Goal: Task Accomplishment & Management: Manage account settings

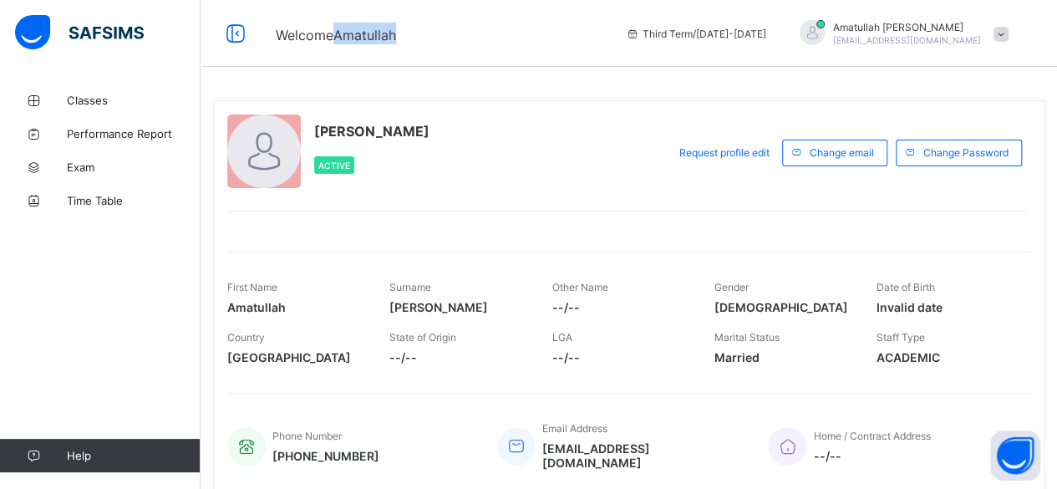
click at [380, 33] on span "Welcome Amatullah" at bounding box center [336, 35] width 120 height 17
click at [442, 123] on div "[PERSON_NAME] Active" at bounding box center [442, 152] width 431 height 76
click at [272, 146] on div at bounding box center [264, 151] width 74 height 74
click at [143, 100] on span "Classes" at bounding box center [134, 100] width 134 height 13
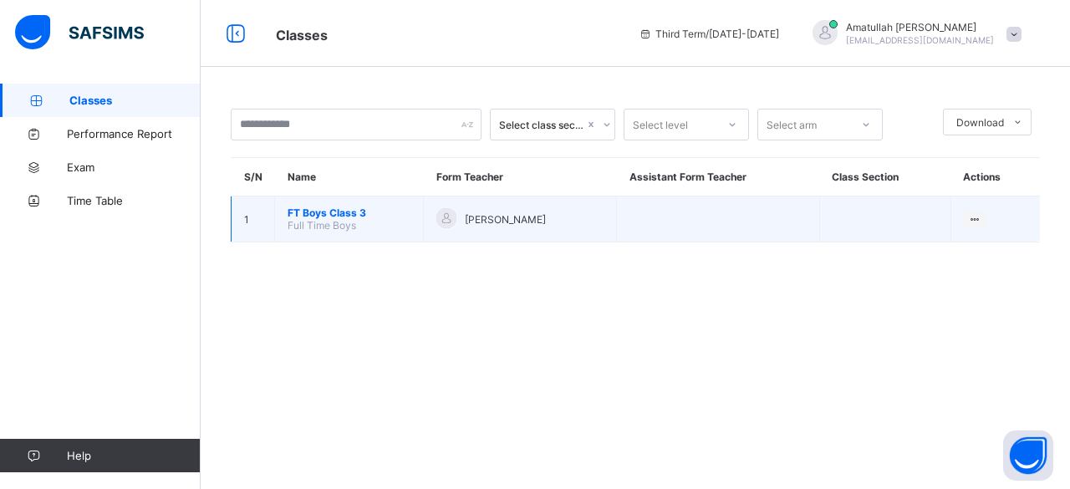
click at [303, 206] on span "FT Boys Class 3" at bounding box center [348, 212] width 123 height 13
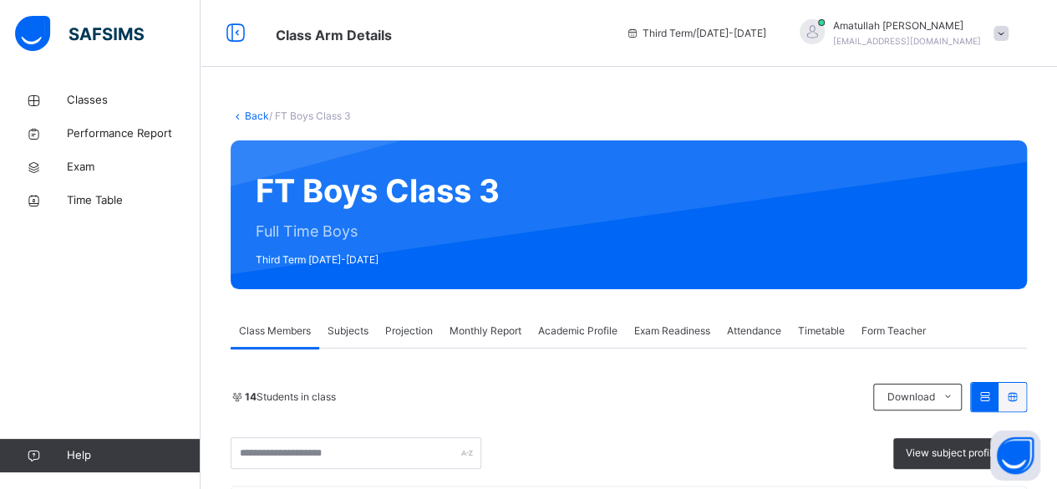
click at [427, 334] on span "Projection" at bounding box center [409, 330] width 48 height 15
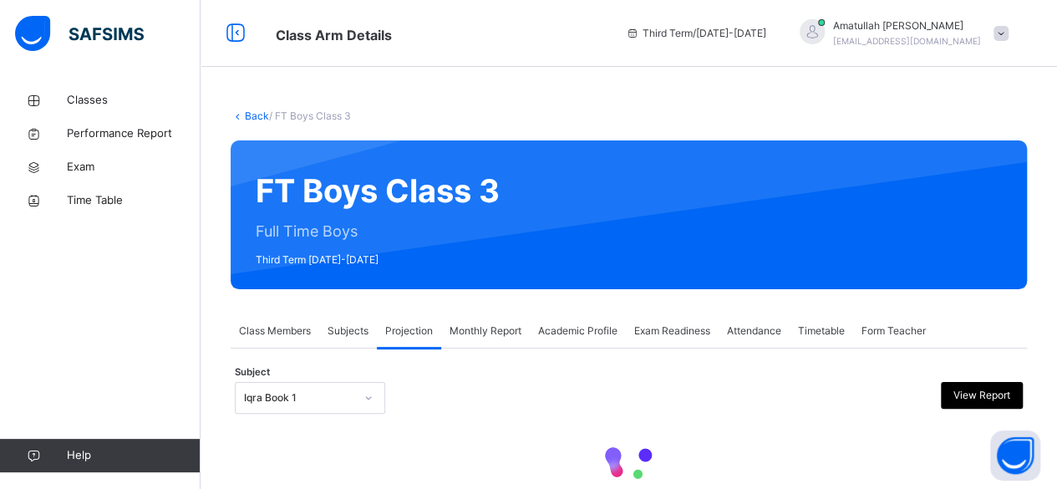
scroll to position [53, 0]
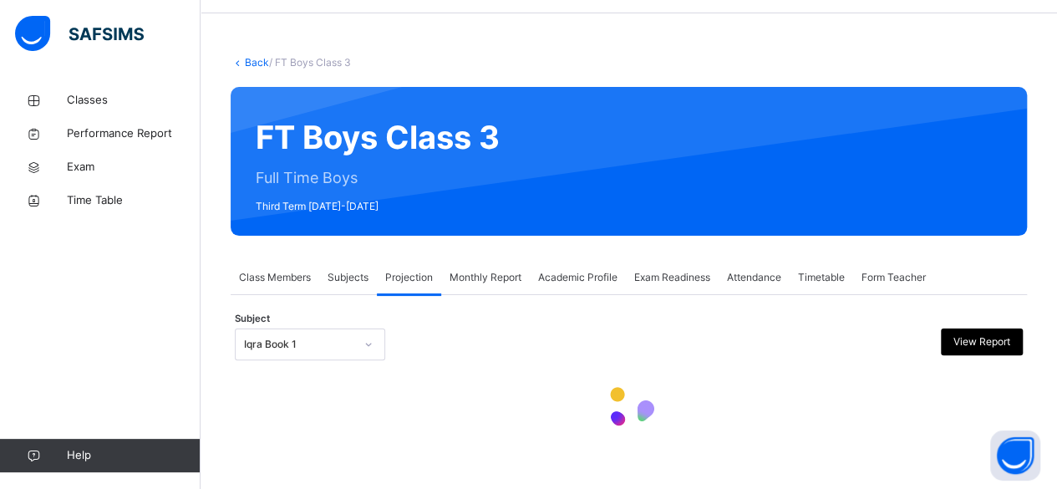
click at [309, 360] on div "Iqra Book 1" at bounding box center [310, 344] width 150 height 32
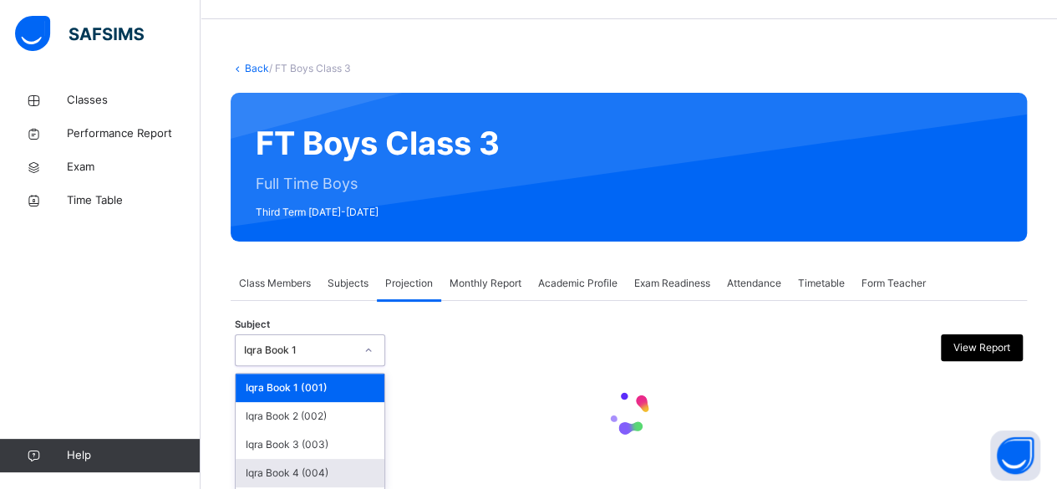
scroll to position [126, 0]
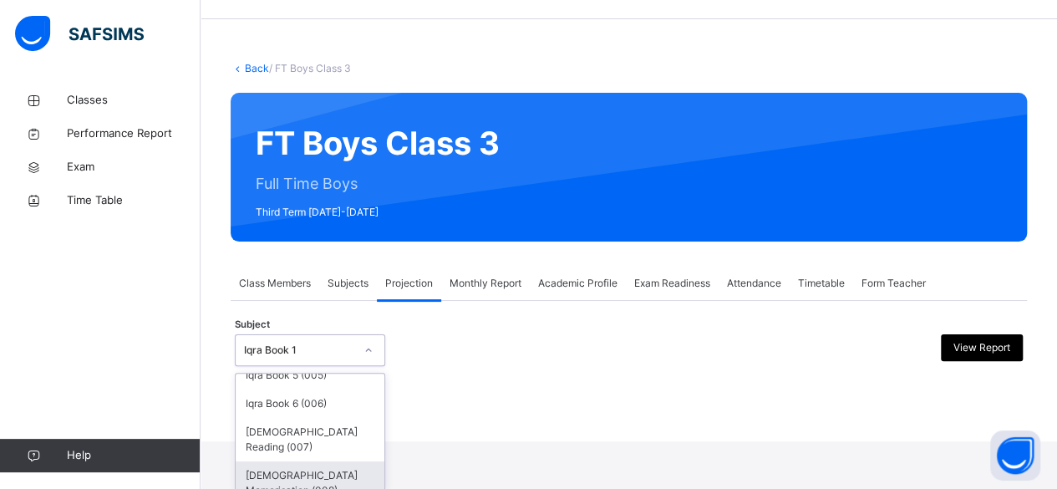
click at [314, 474] on div "[DEMOGRAPHIC_DATA] Memorisation (008)" at bounding box center [310, 482] width 149 height 43
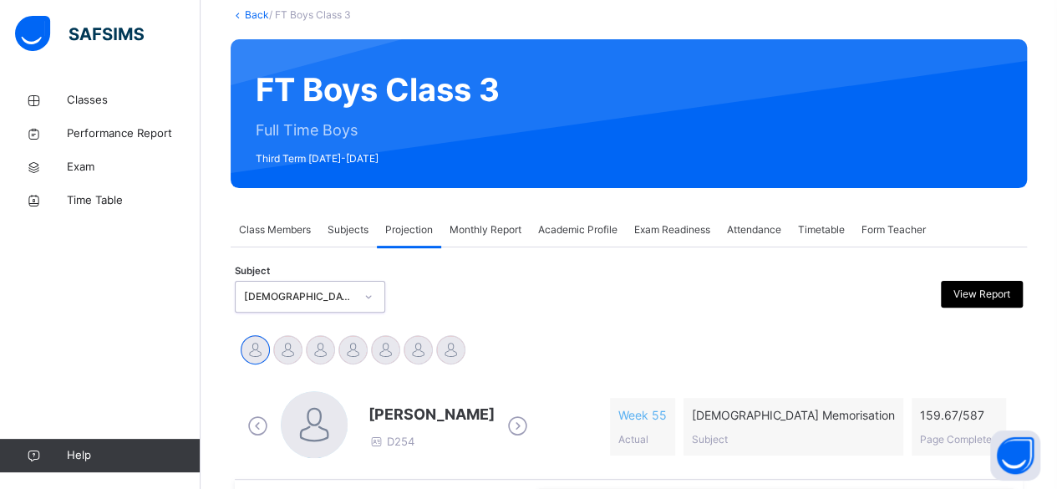
scroll to position [385, 0]
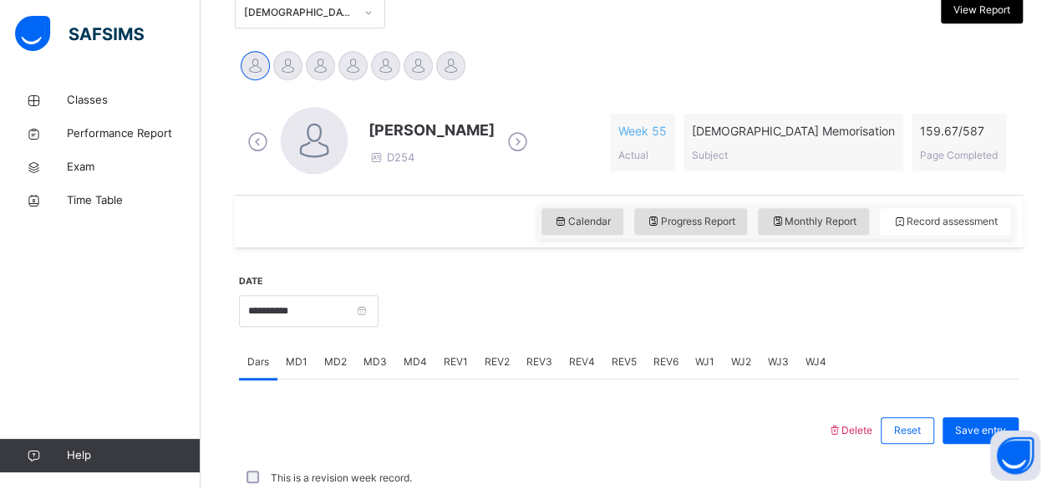
click at [213, 440] on div "Back / FT Boys Class 3 FT Boys Class 3 Full Time Boys Third Term [DATE]-[DATE] …" at bounding box center [629, 284] width 857 height 1172
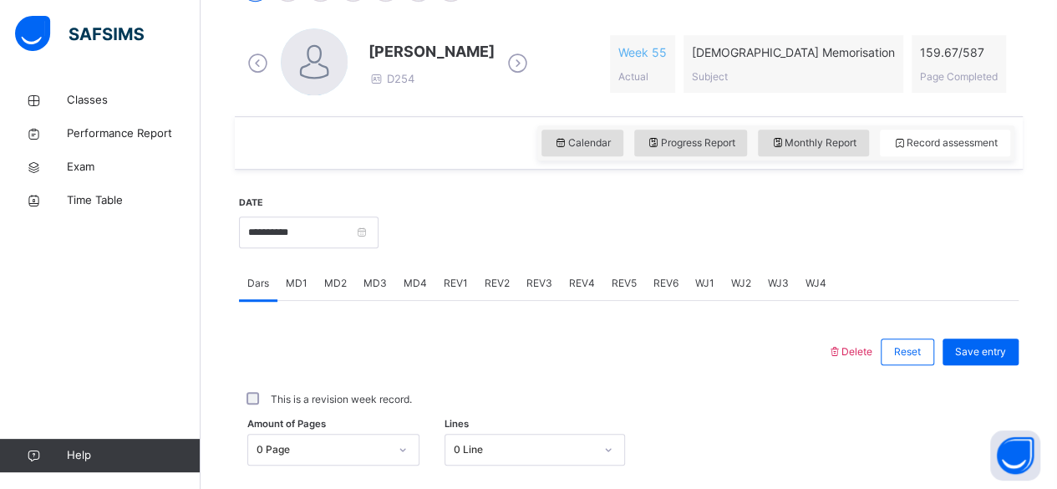
scroll to position [460, 0]
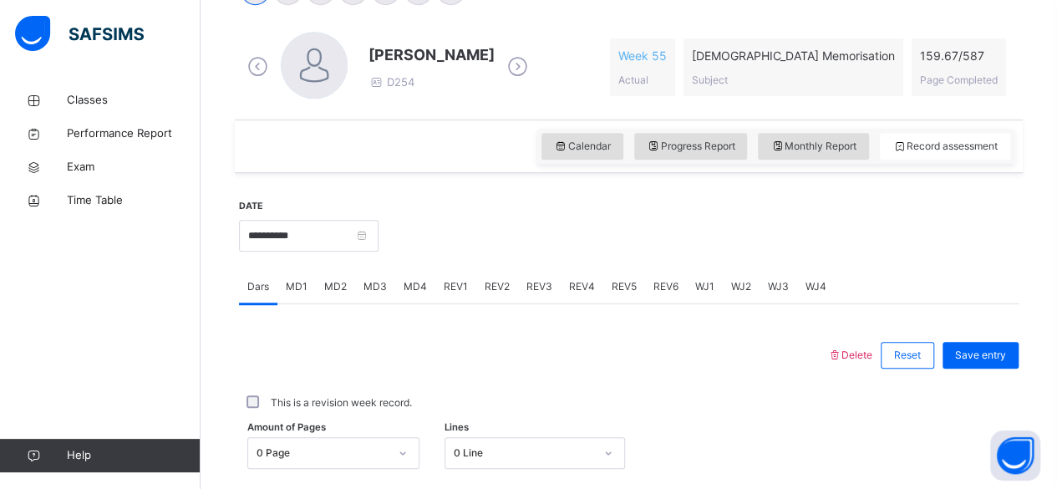
click at [309, 279] on div "MD1" at bounding box center [296, 286] width 38 height 33
drag, startPoint x: 239, startPoint y: 292, endPoint x: 263, endPoint y: 283, distance: 25.6
click at [261, 285] on span "Dars" at bounding box center [258, 286] width 22 height 15
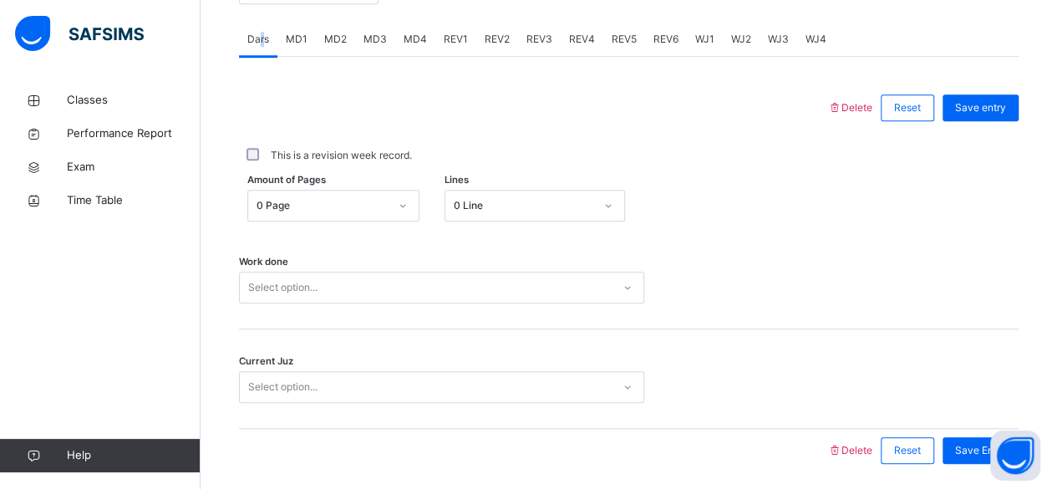
scroll to position [764, 0]
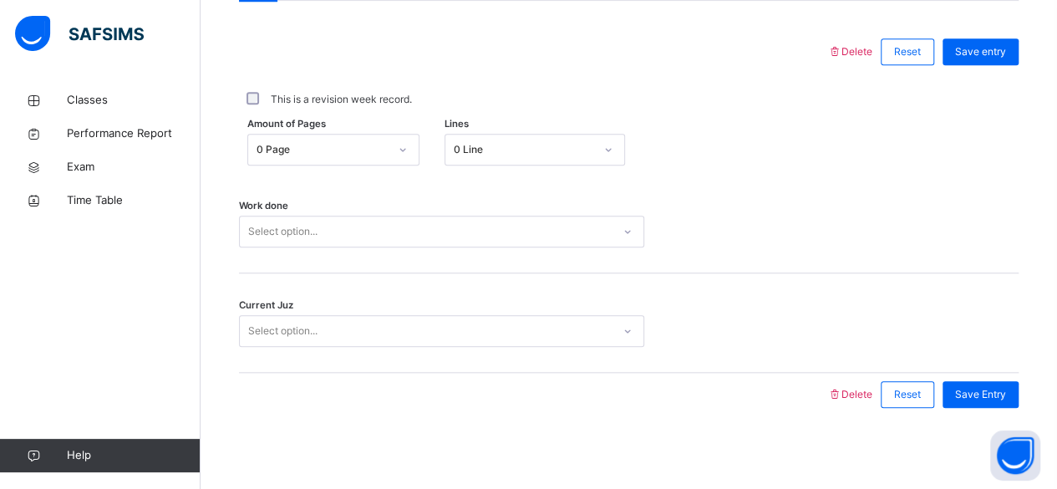
click at [261, 247] on div "Select option..." at bounding box center [441, 232] width 405 height 32
click at [287, 216] on div "Select option..." at bounding box center [441, 232] width 405 height 32
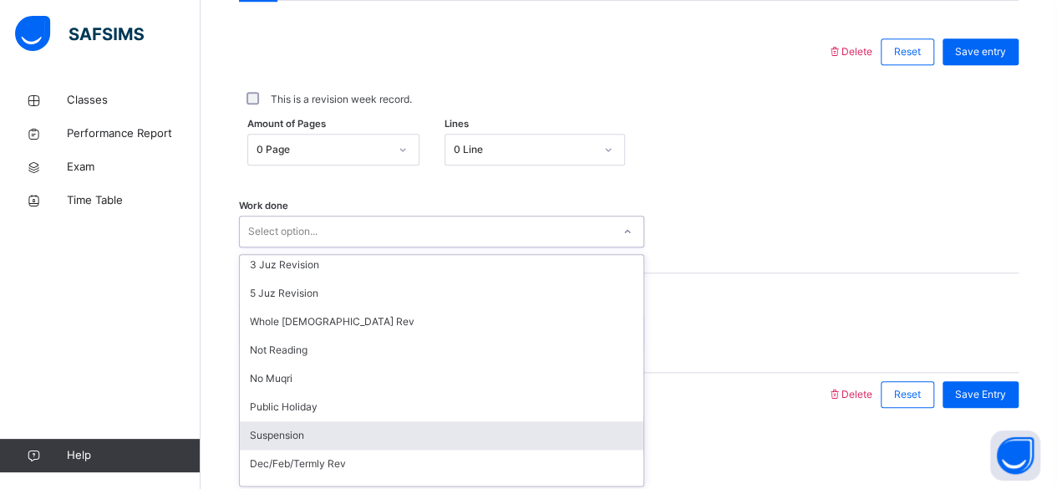
scroll to position [224, 0]
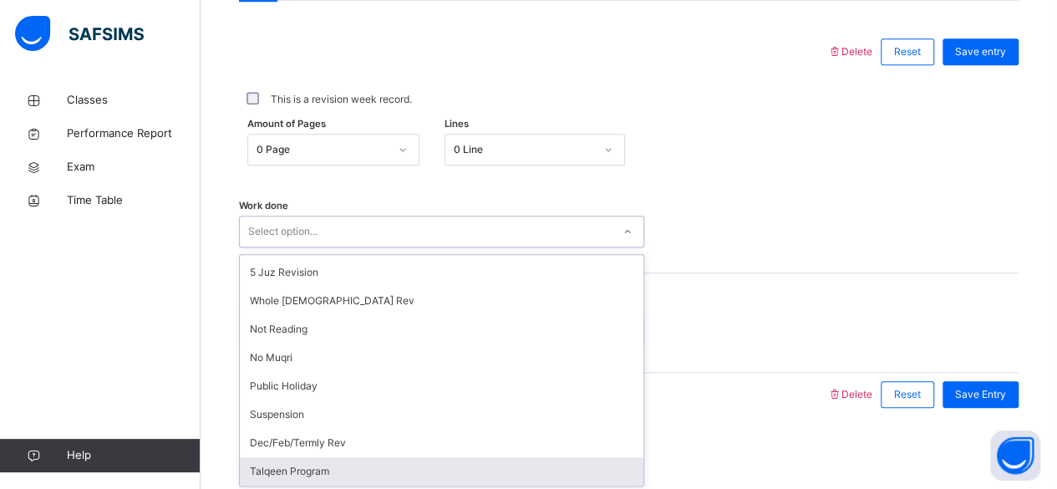
click at [261, 474] on div "Talqeen Program" at bounding box center [442, 471] width 404 height 28
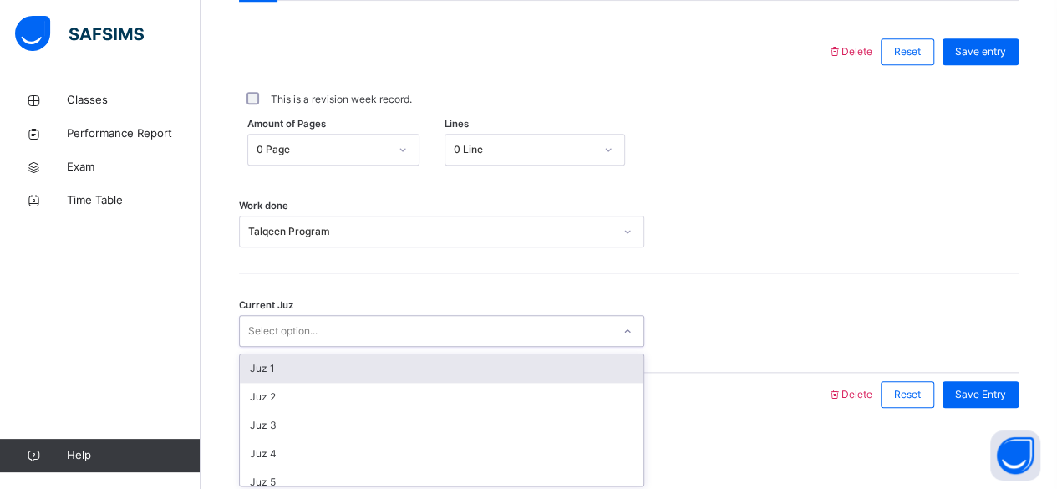
click at [311, 327] on div "Select option..." at bounding box center [282, 331] width 69 height 32
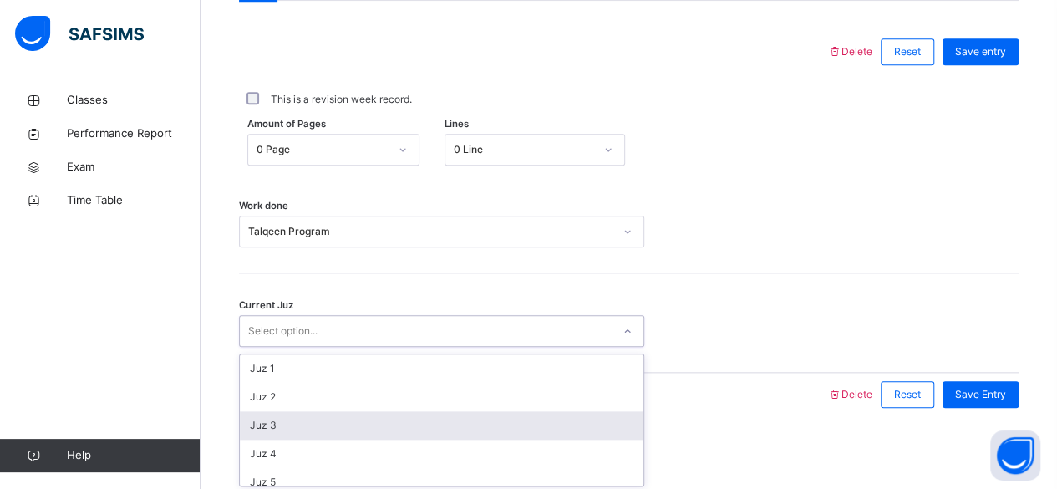
click at [309, 415] on div "Juz 3" at bounding box center [442, 425] width 404 height 28
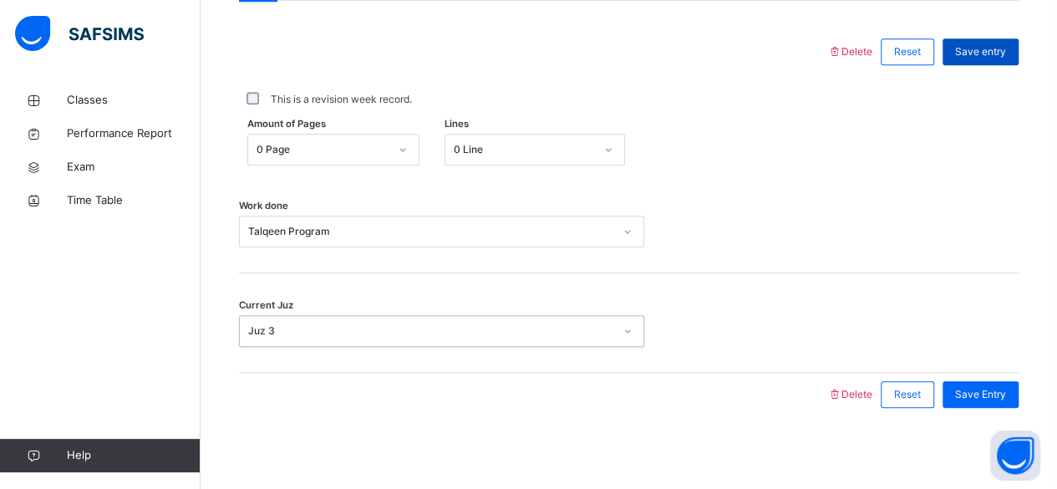
click at [1006, 50] on span "Save entry" at bounding box center [980, 51] width 51 height 15
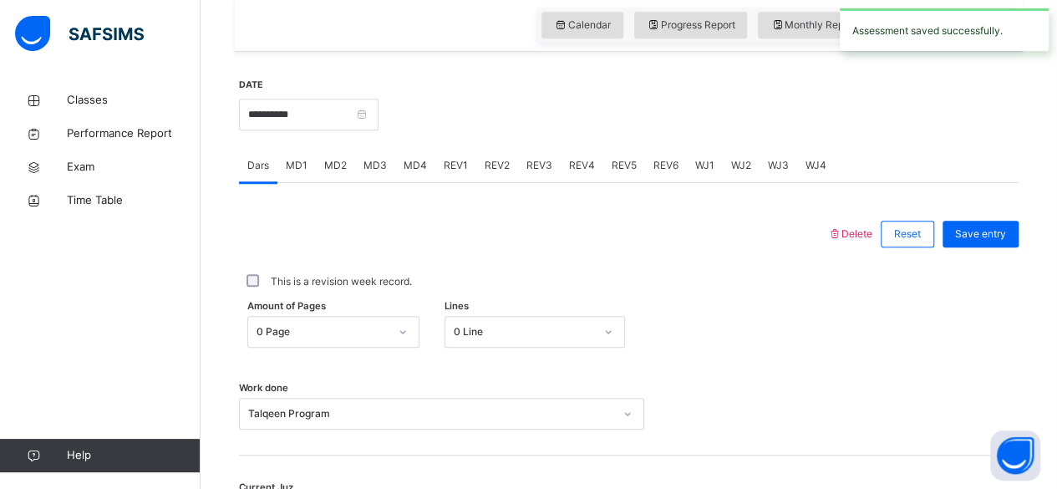
scroll to position [585, 0]
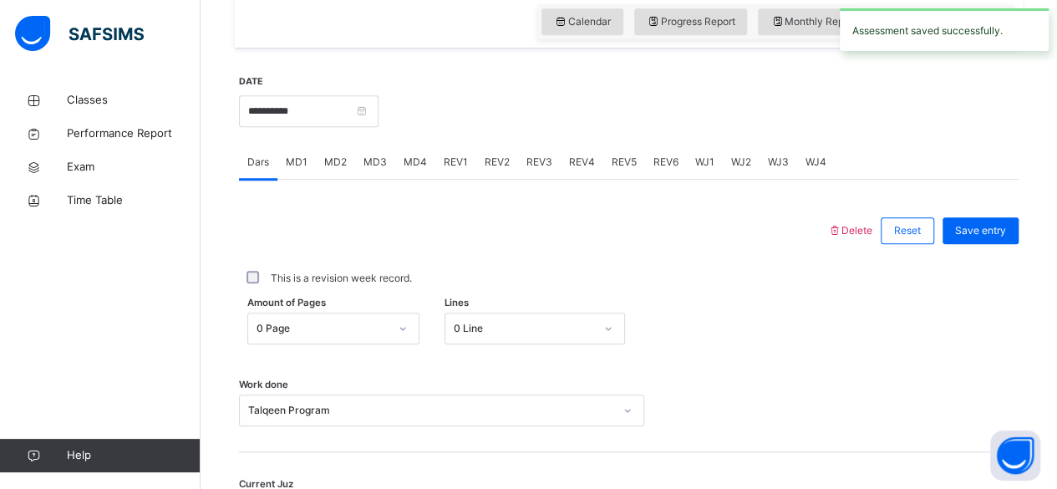
click at [305, 164] on span "MD1" at bounding box center [297, 162] width 22 height 15
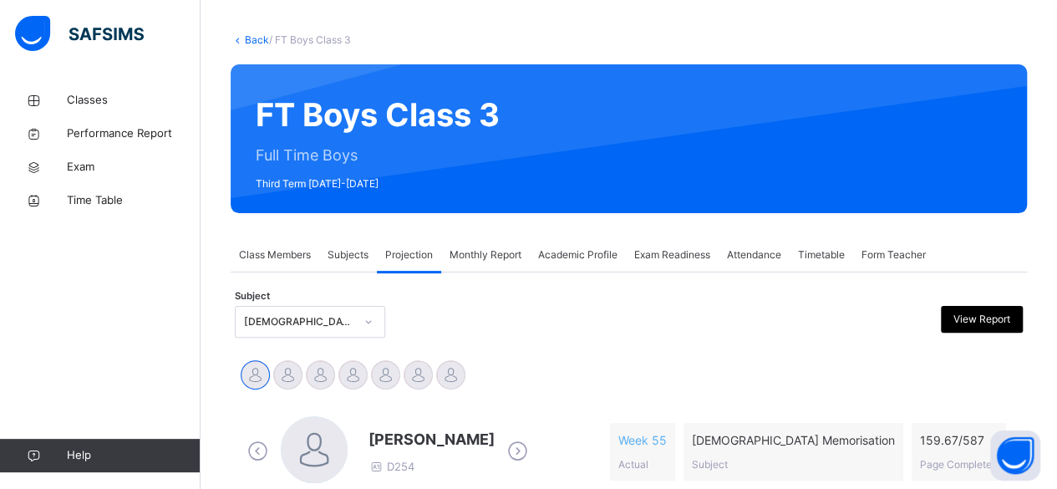
scroll to position [160, 0]
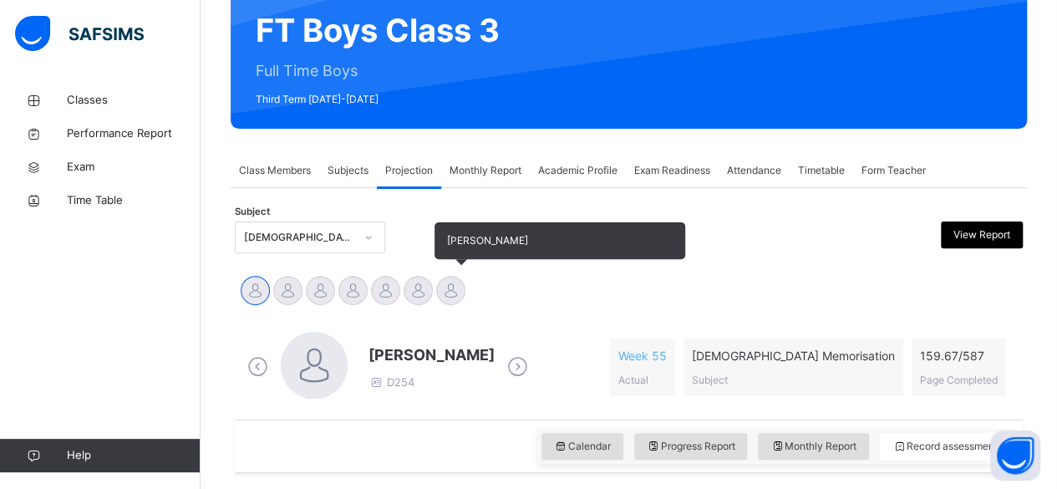
click at [441, 284] on div at bounding box center [450, 290] width 29 height 29
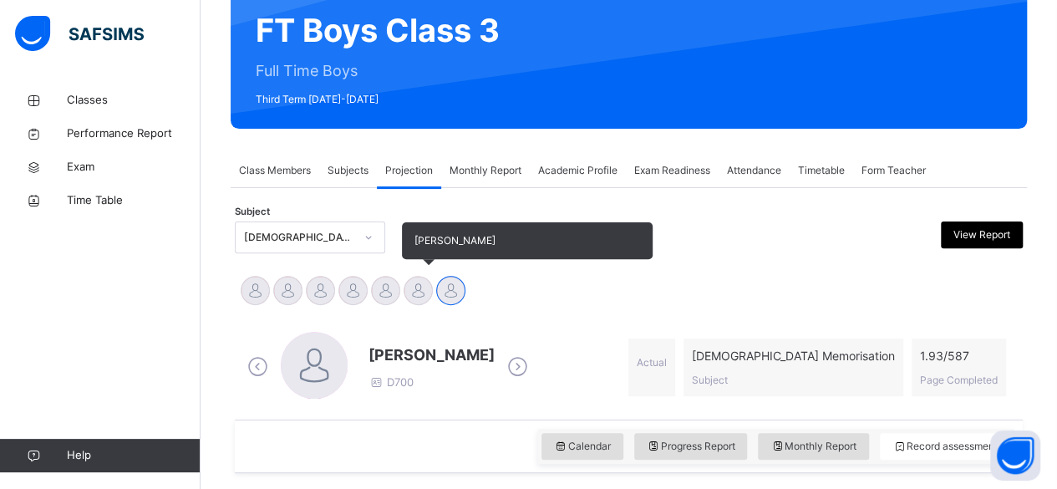
click at [424, 292] on div at bounding box center [418, 290] width 29 height 29
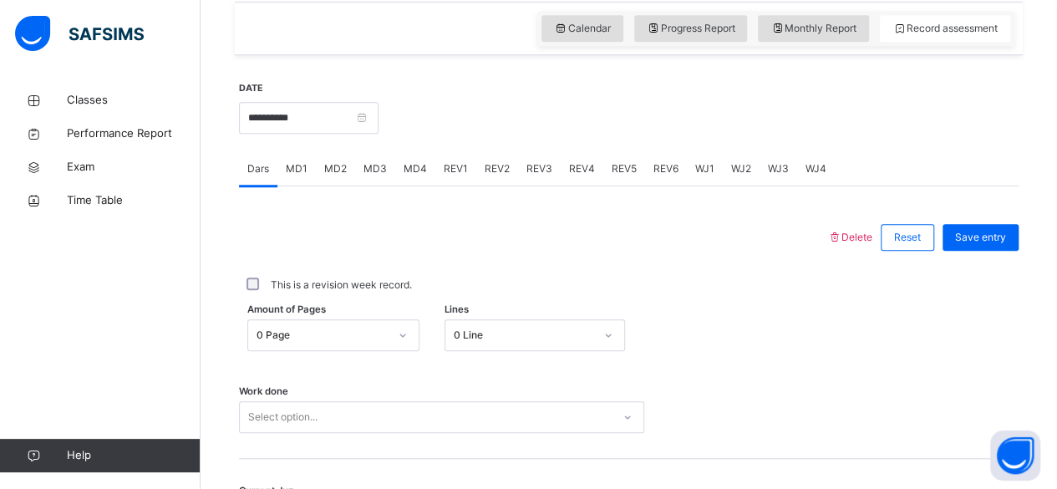
scroll to position [764, 0]
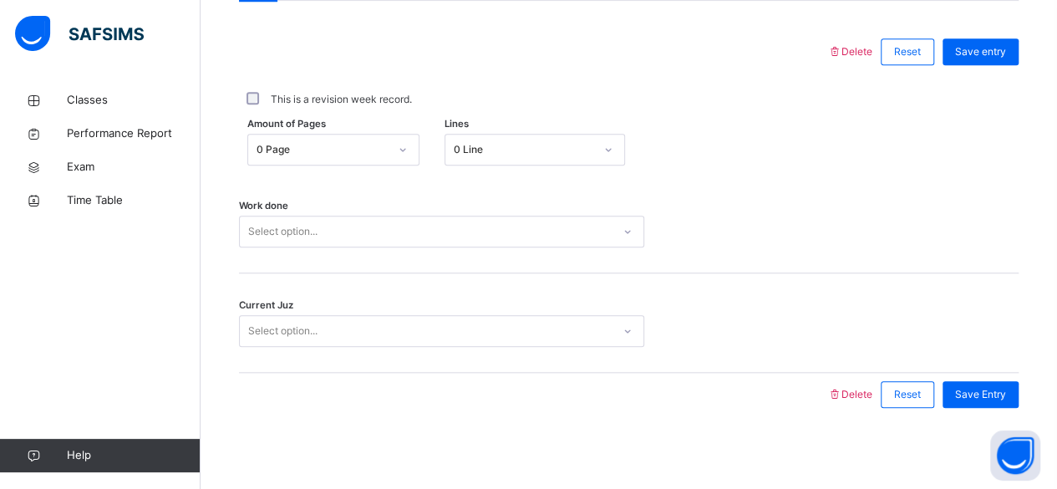
click at [343, 356] on div "Current Juz Select option..." at bounding box center [629, 322] width 780 height 99
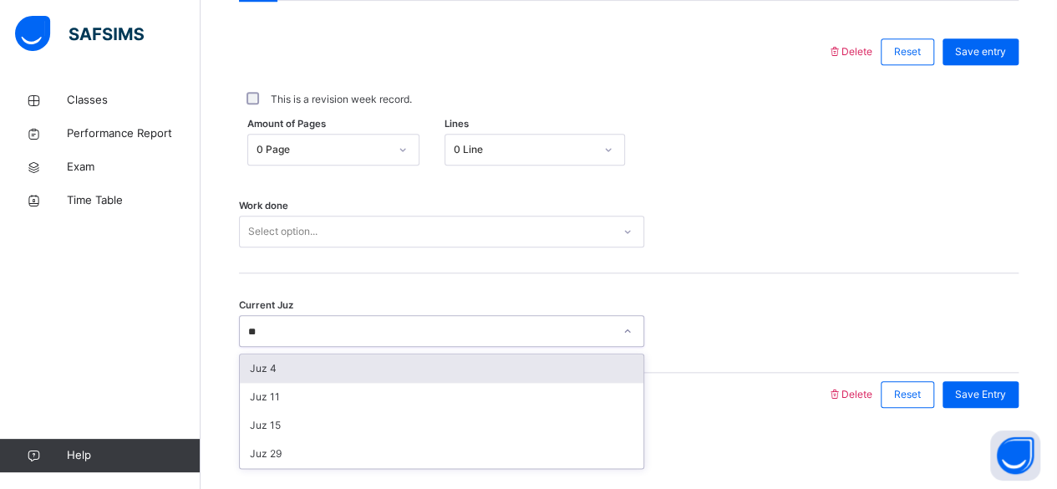
scroll to position [0, 0]
type input "**"
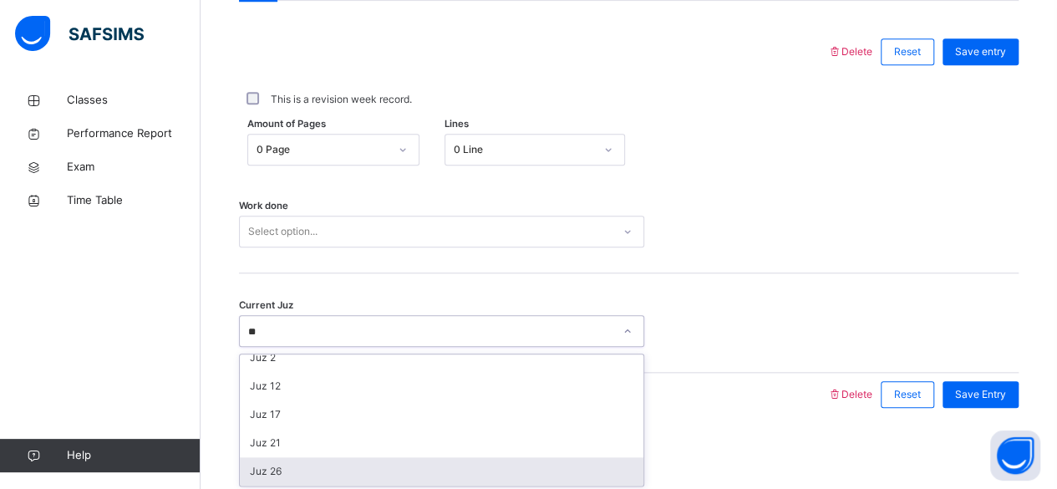
click at [366, 479] on div "Juz 26" at bounding box center [442, 471] width 404 height 28
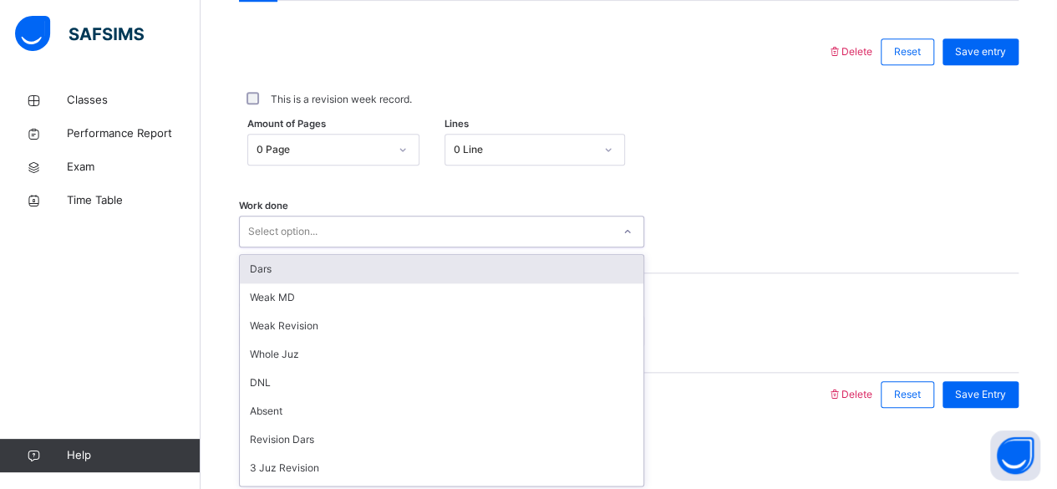
scroll to position [224, 0]
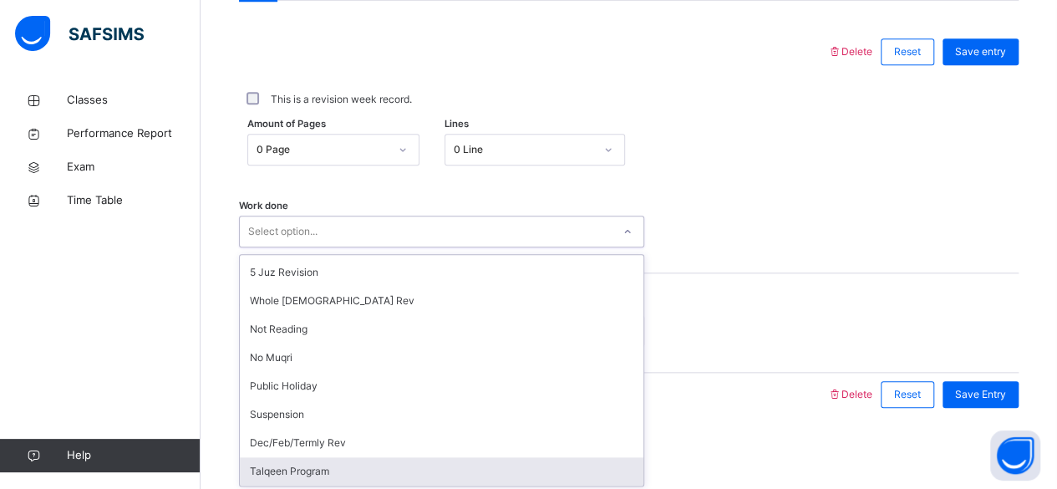
click at [338, 472] on div "Talqeen Program" at bounding box center [442, 471] width 404 height 28
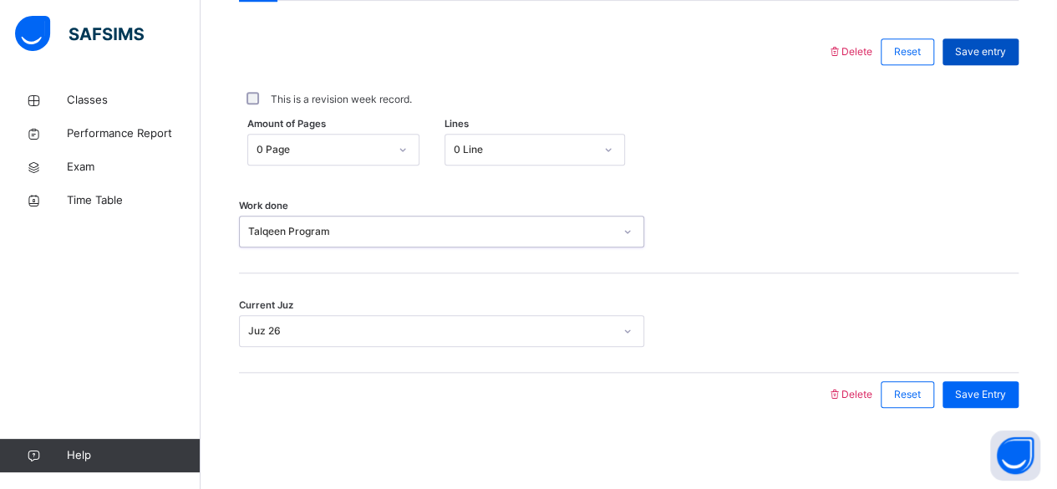
click at [991, 57] on span "Save entry" at bounding box center [980, 51] width 51 height 15
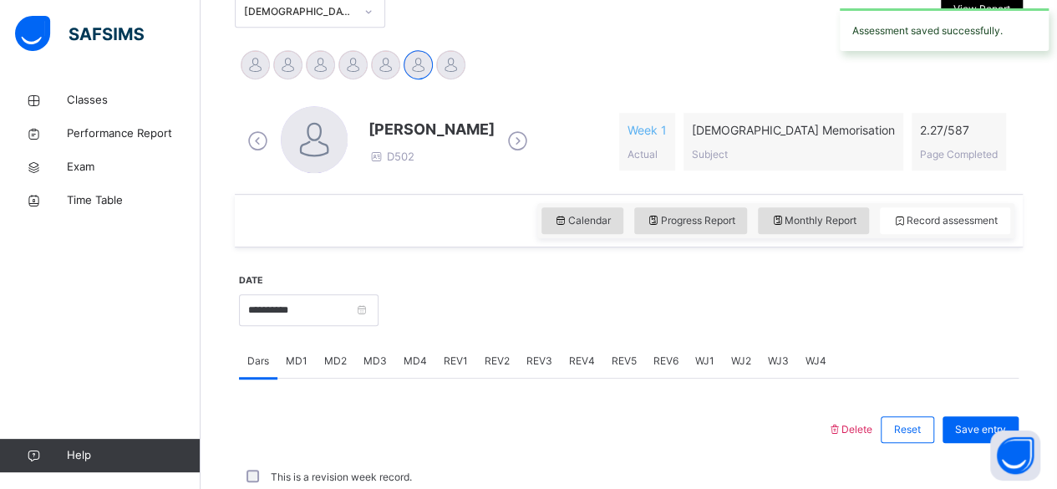
scroll to position [764, 0]
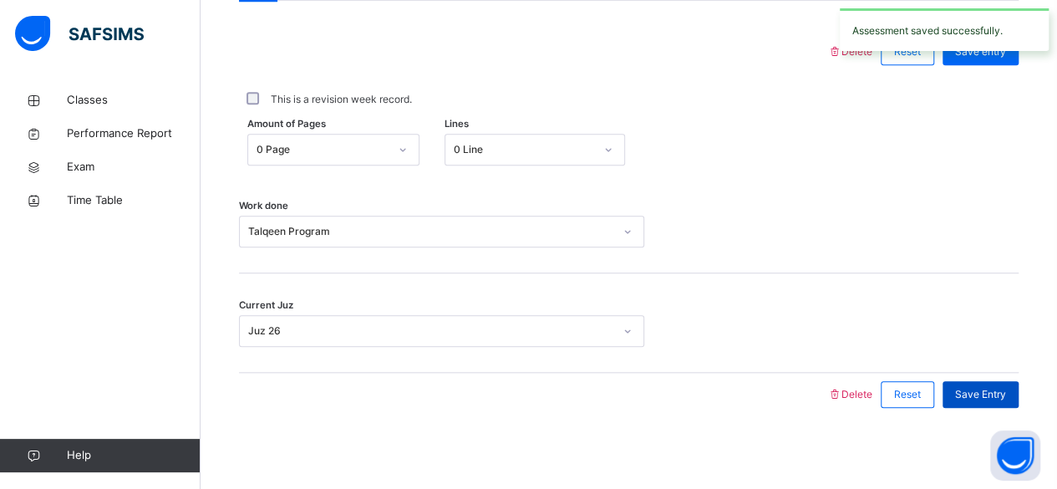
click at [993, 393] on span "Save Entry" at bounding box center [980, 394] width 51 height 15
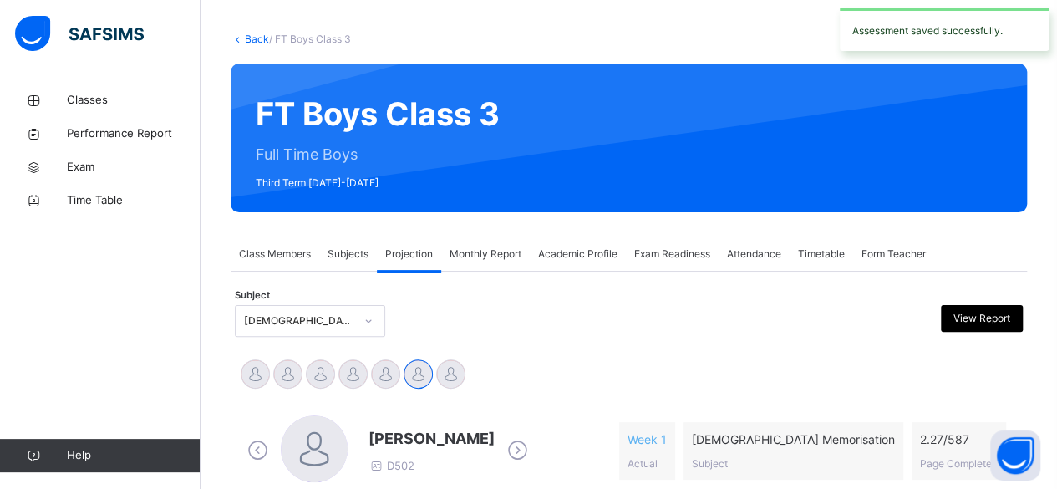
scroll to position [245, 0]
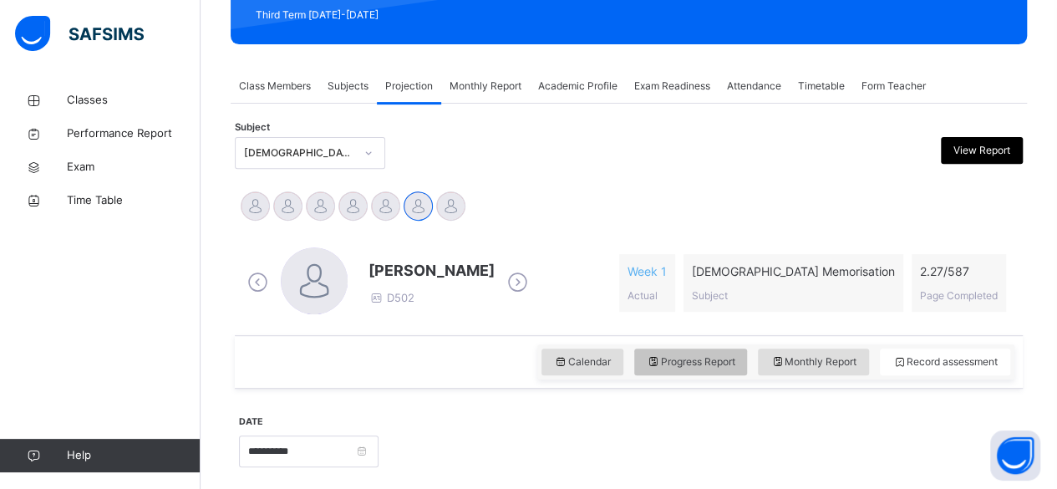
click at [709, 369] on div "Progress Report" at bounding box center [691, 361] width 114 height 27
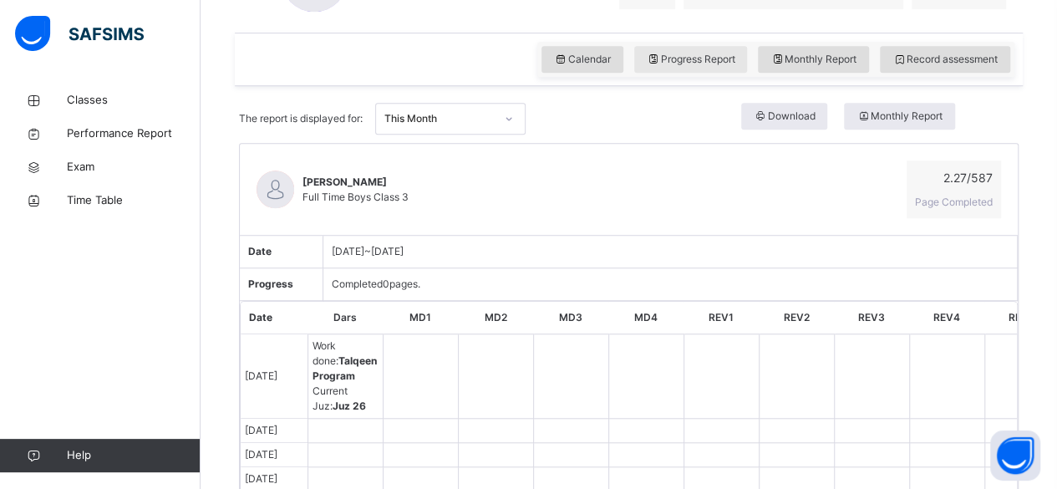
scroll to position [547, 0]
click at [811, 67] on div "Monthly Report" at bounding box center [813, 60] width 111 height 27
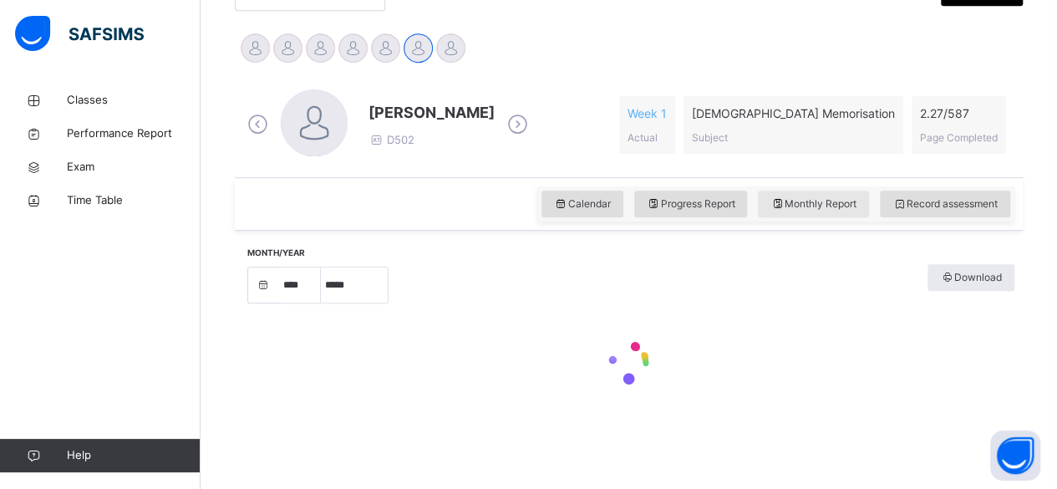
select select "****"
select select "*"
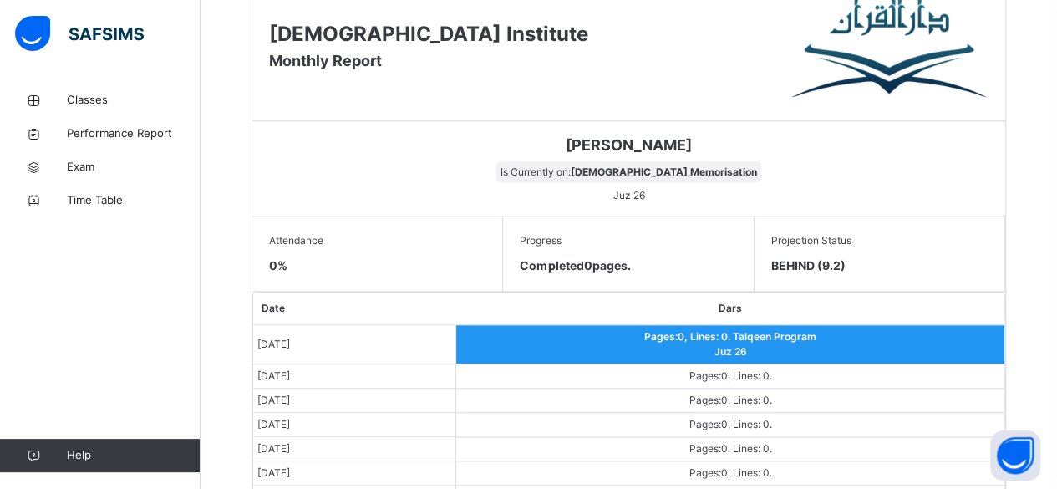
scroll to position [754, 0]
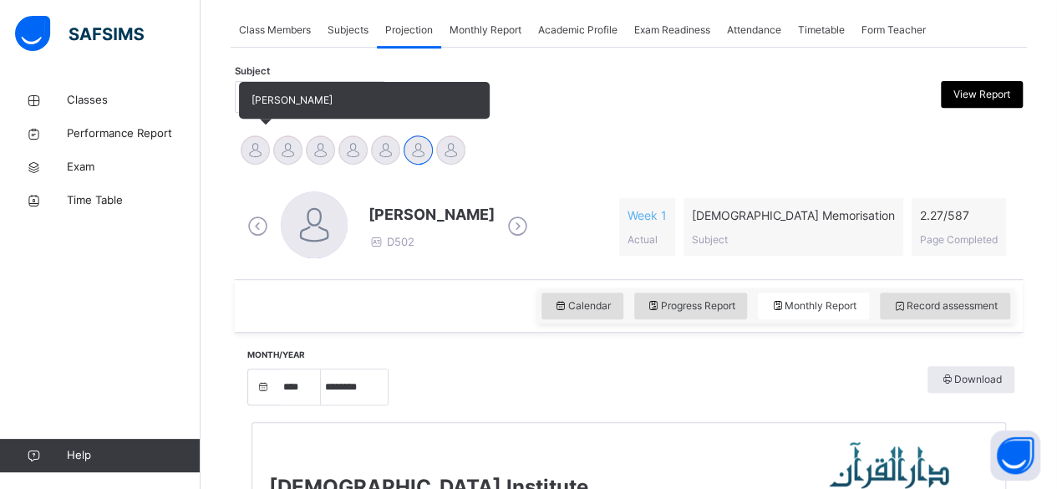
click at [244, 135] on div "[PERSON_NAME]" at bounding box center [255, 152] width 33 height 37
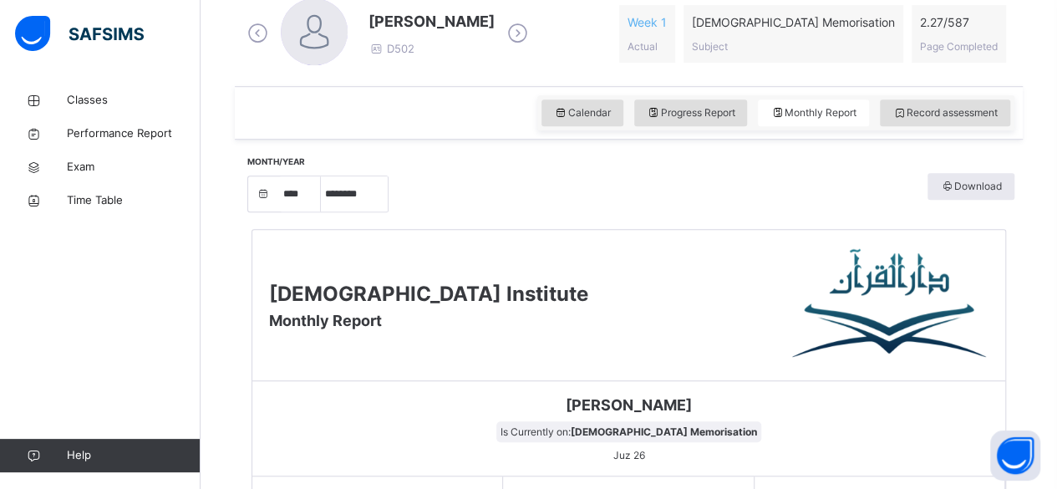
scroll to position [314, 0]
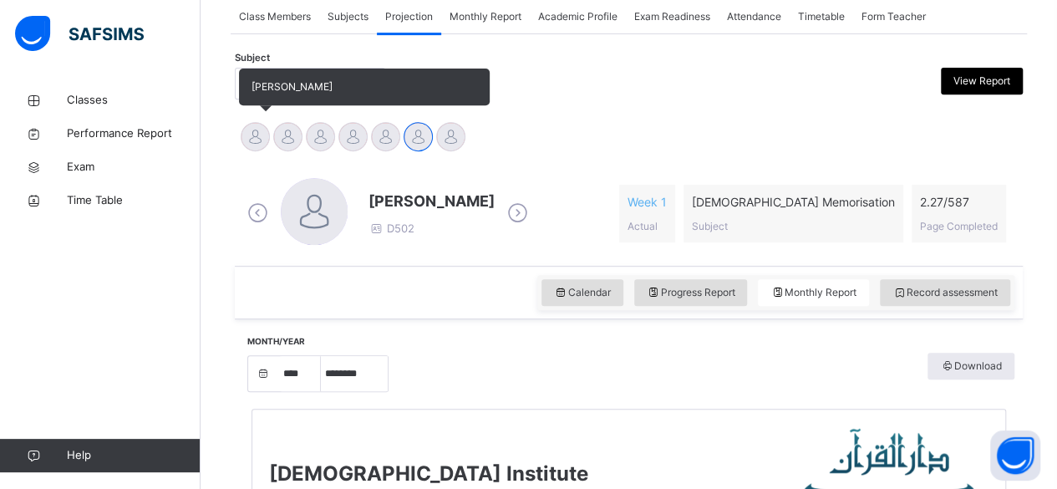
click at [251, 139] on div at bounding box center [255, 136] width 29 height 29
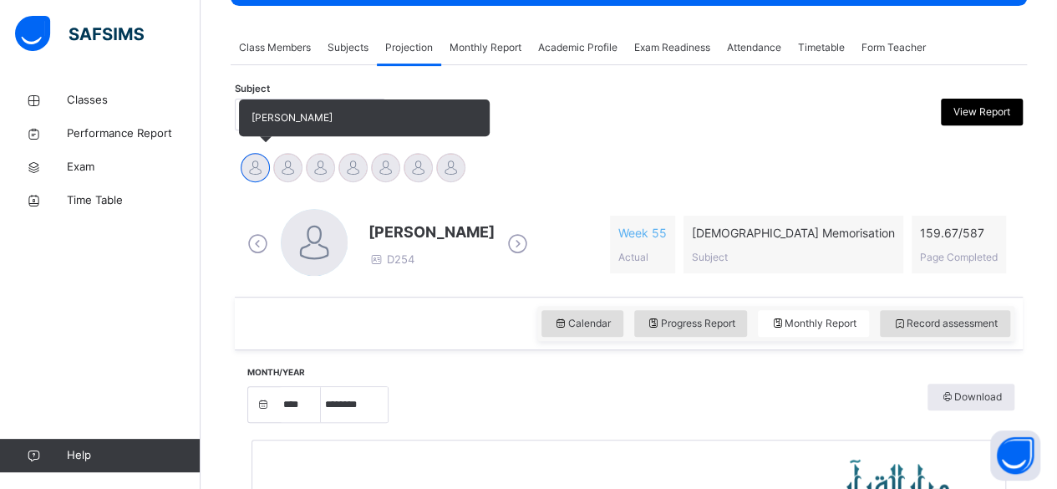
scroll to position [244, 0]
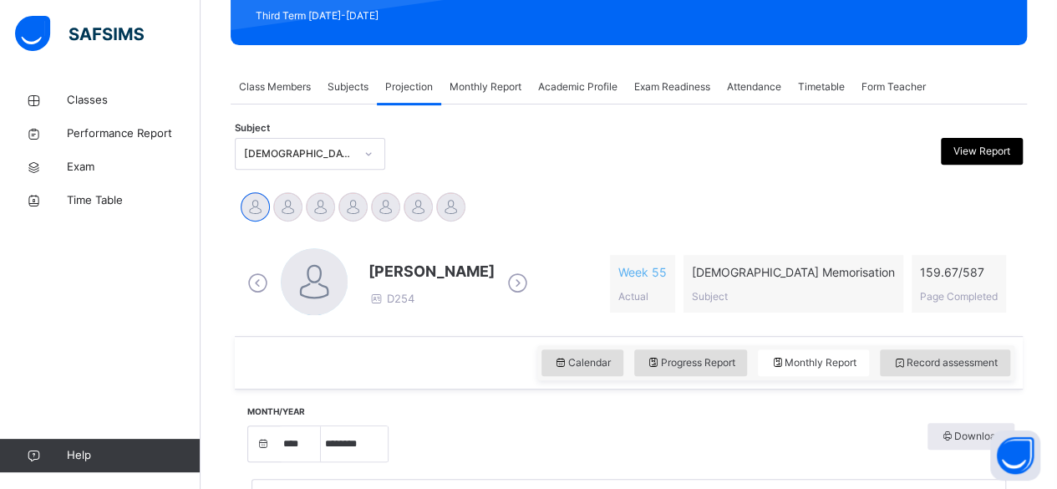
click at [762, 84] on span "Attendance" at bounding box center [754, 86] width 54 height 15
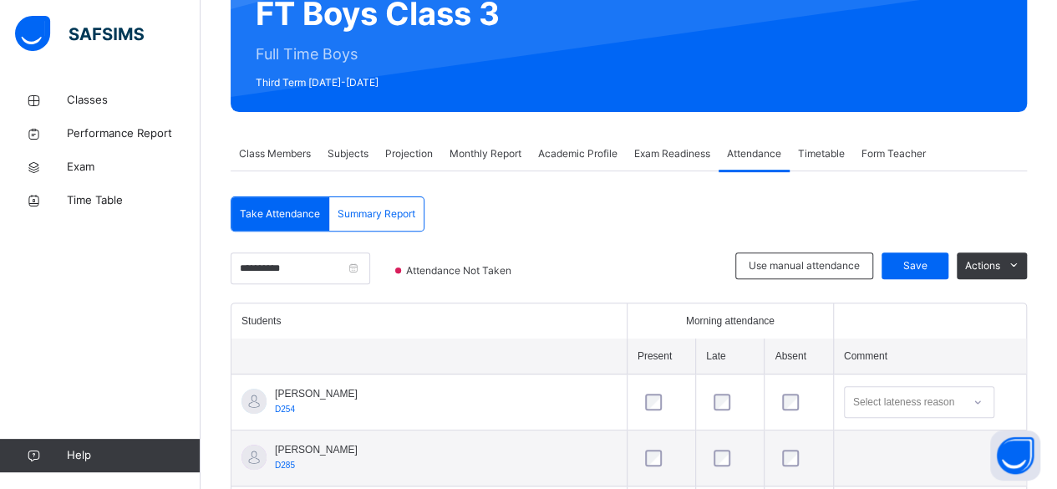
scroll to position [187, 0]
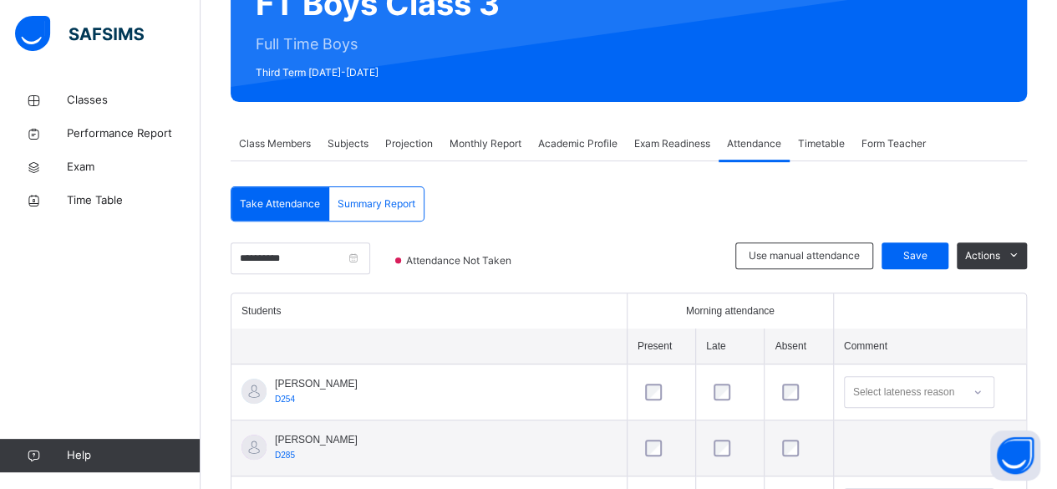
click at [969, 282] on div "Actions" at bounding box center [992, 267] width 70 height 50
click at [936, 255] on span "Save" at bounding box center [915, 255] width 42 height 15
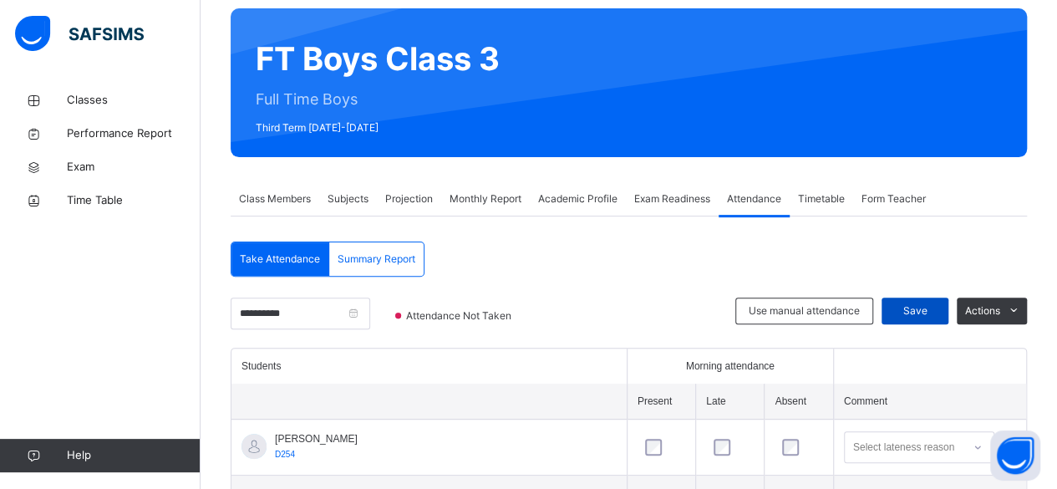
click at [933, 313] on span "Save" at bounding box center [915, 310] width 42 height 15
click at [930, 322] on div "Save" at bounding box center [915, 310] width 67 height 27
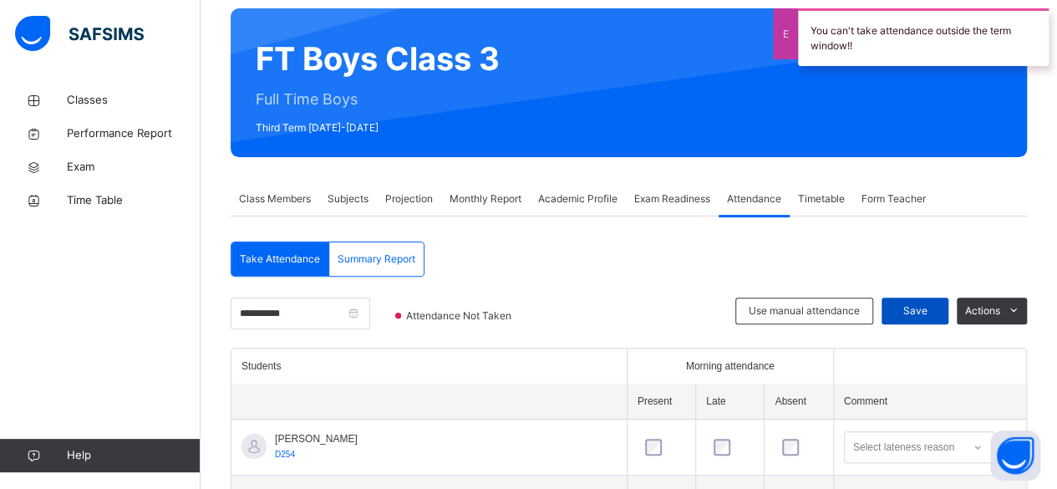
click at [933, 311] on span "Save" at bounding box center [915, 310] width 42 height 15
click at [936, 311] on span "Save" at bounding box center [915, 310] width 42 height 15
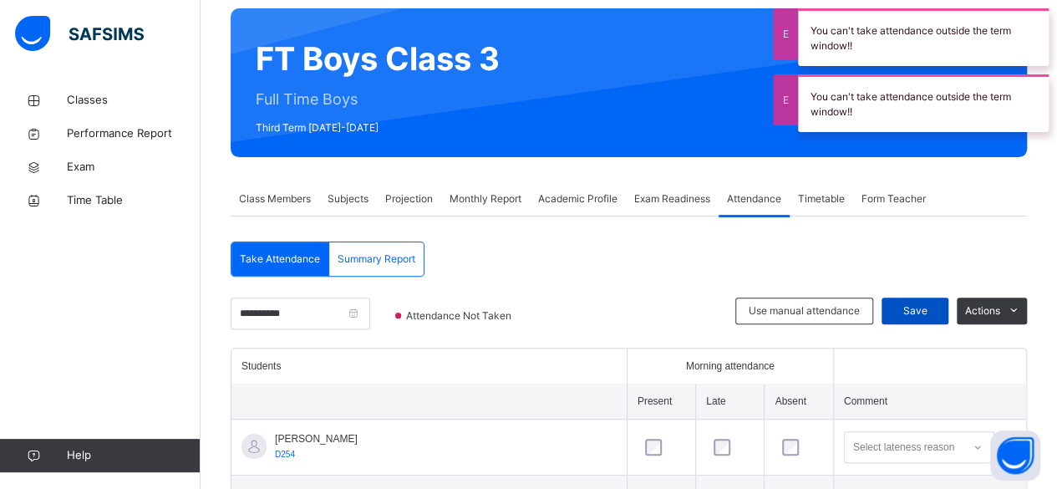
click at [924, 323] on div "Save" at bounding box center [915, 310] width 67 height 27
click at [923, 310] on span "Save" at bounding box center [915, 310] width 42 height 15
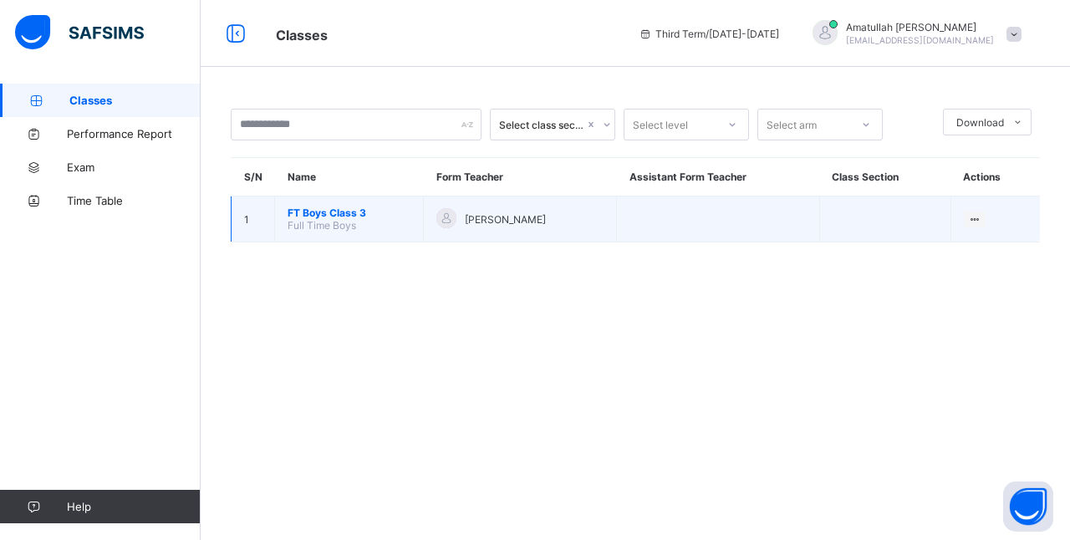
click at [322, 216] on td "FT Boys Class 3 Full Time Boys" at bounding box center [349, 219] width 149 height 46
click at [328, 210] on span "FT Boys Class 3" at bounding box center [348, 212] width 123 height 13
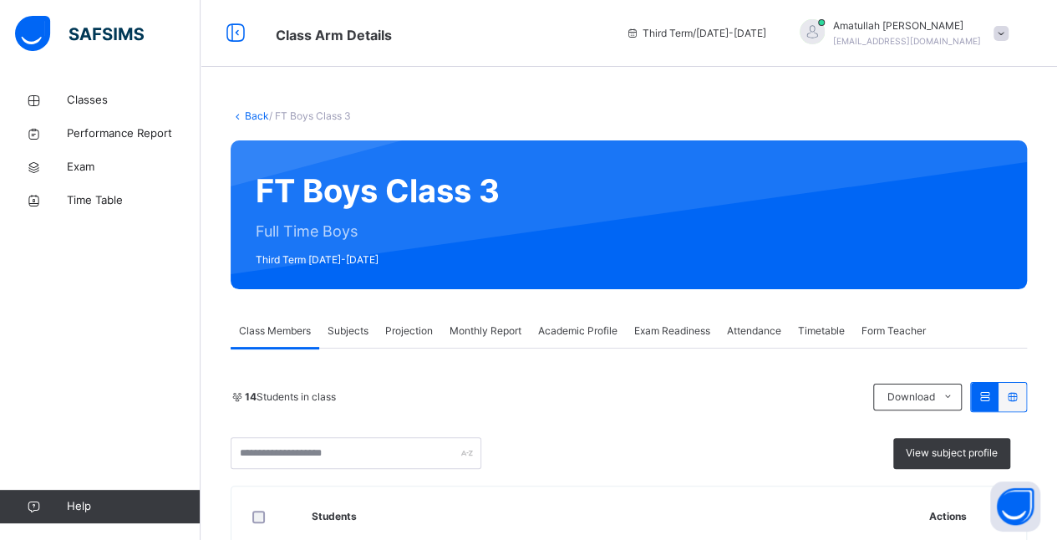
click at [738, 331] on span "Attendance" at bounding box center [754, 330] width 54 height 15
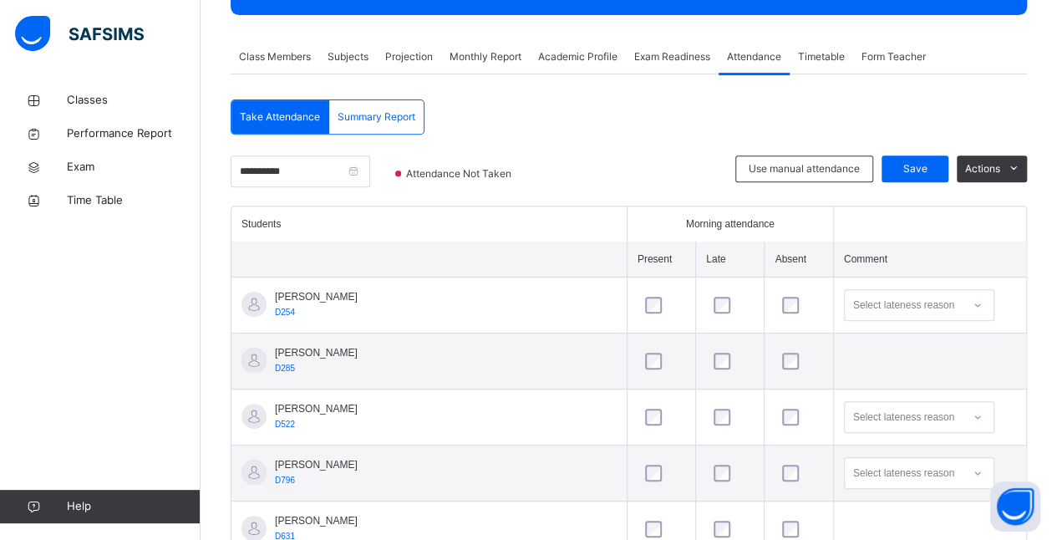
scroll to position [266, 0]
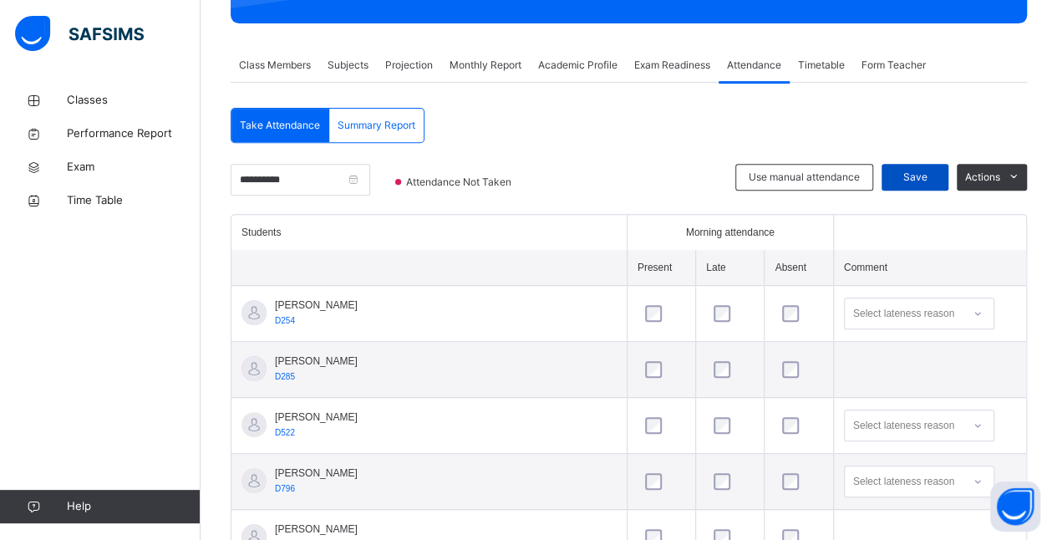
click at [945, 186] on div "Save" at bounding box center [915, 177] width 67 height 27
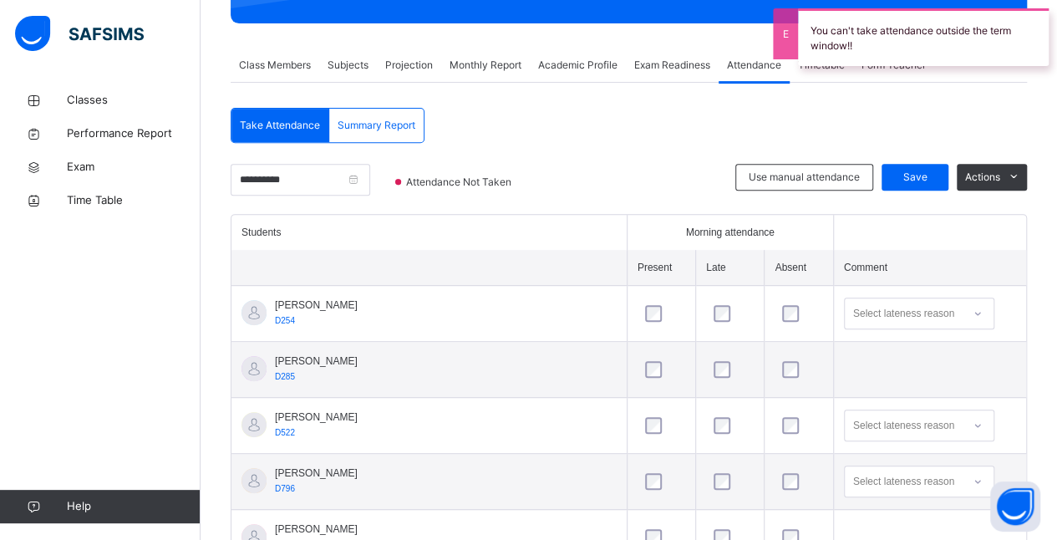
click at [398, 137] on div "Summary Report" at bounding box center [376, 125] width 94 height 33
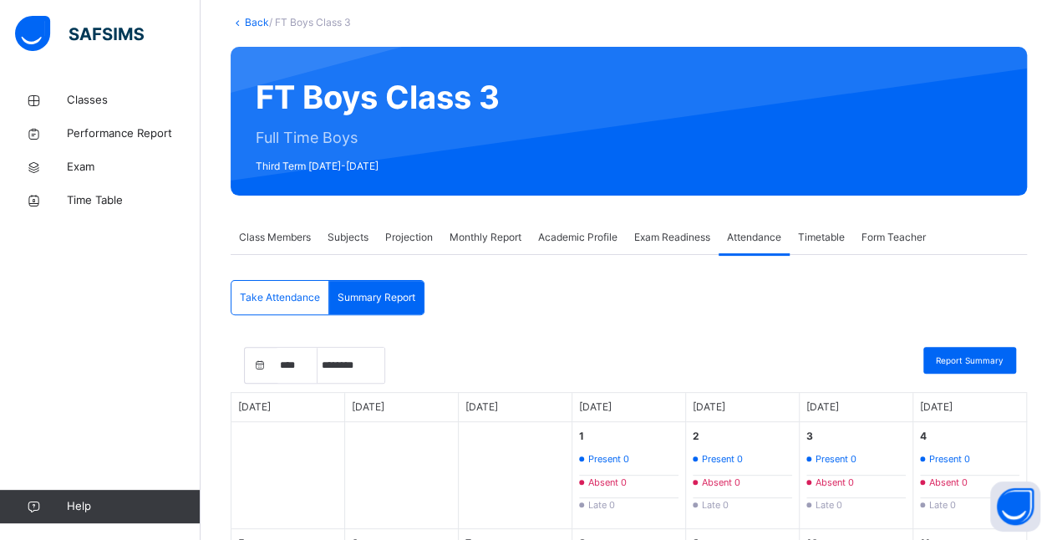
scroll to position [92, 0]
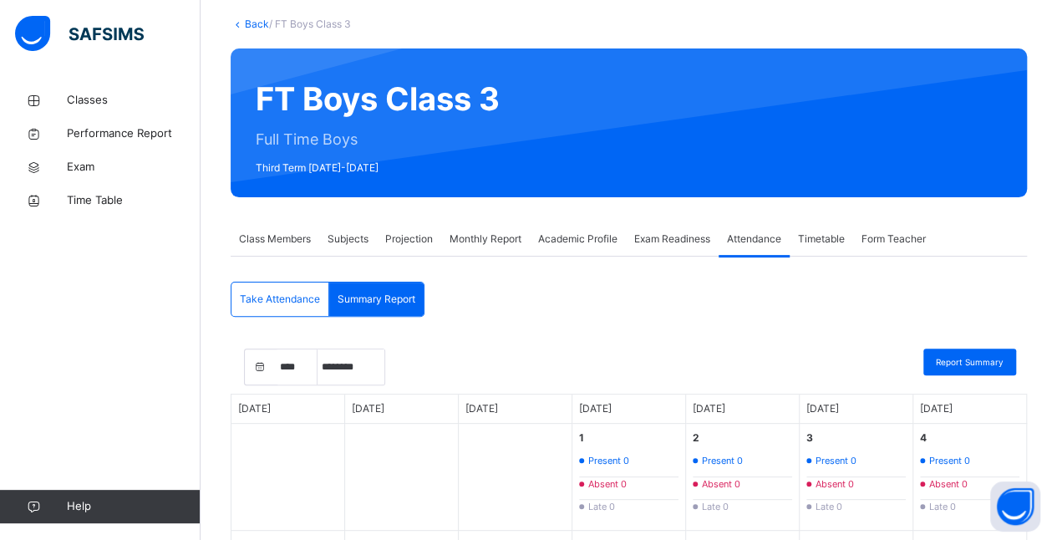
click at [287, 297] on span "Take Attendance" at bounding box center [280, 299] width 80 height 15
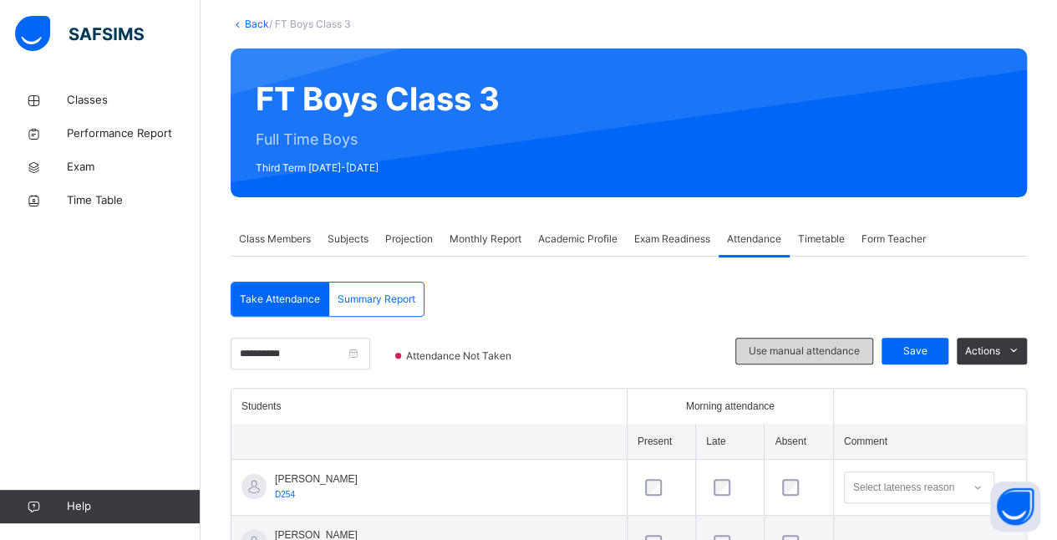
click at [791, 347] on span "Use manual attendance" at bounding box center [804, 350] width 111 height 15
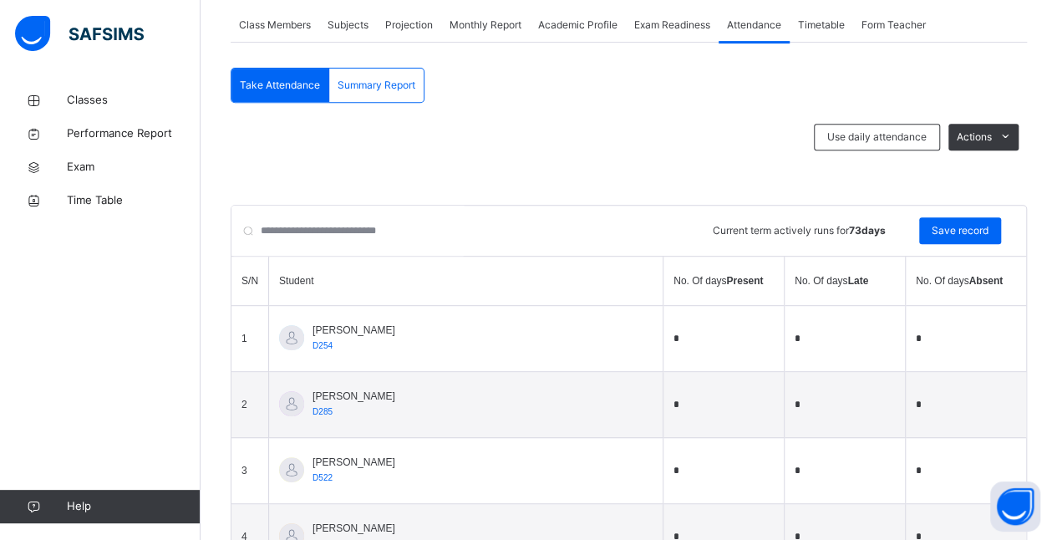
scroll to position [306, 0]
click at [890, 135] on span "Use daily attendance" at bounding box center [876, 137] width 99 height 15
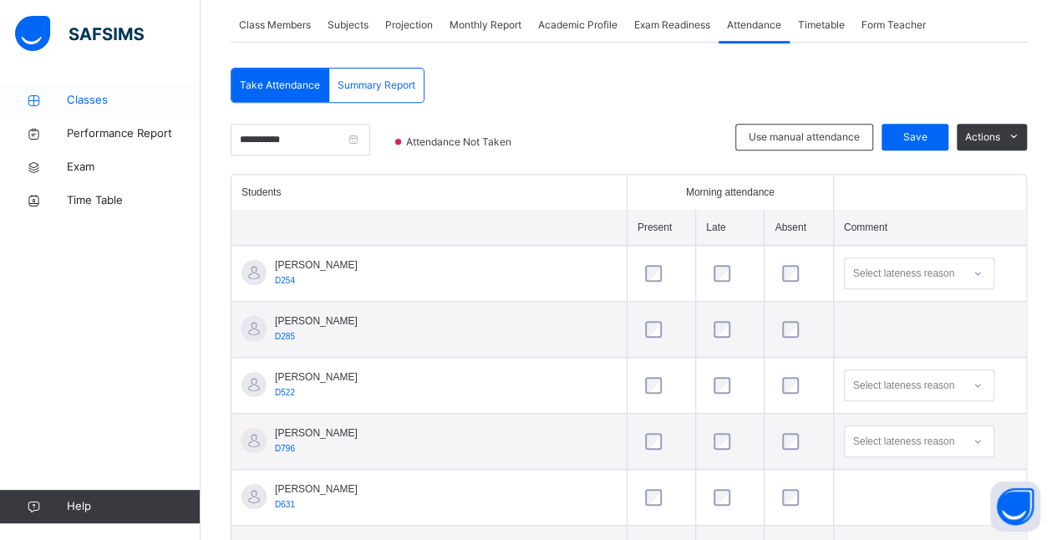
click at [98, 109] on link "Classes" at bounding box center [100, 100] width 201 height 33
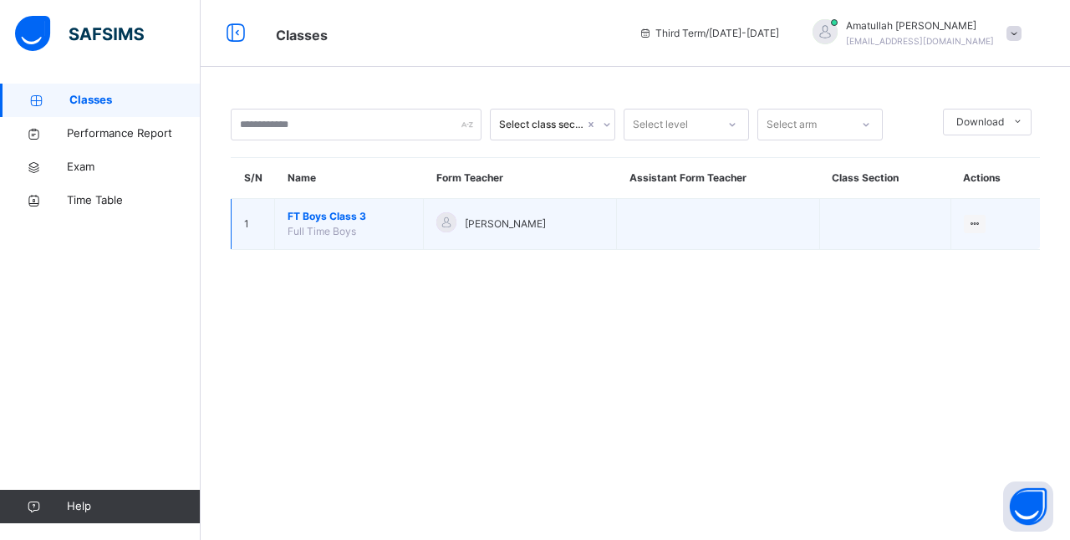
click at [322, 217] on span "FT Boys Class 3" at bounding box center [348, 216] width 123 height 15
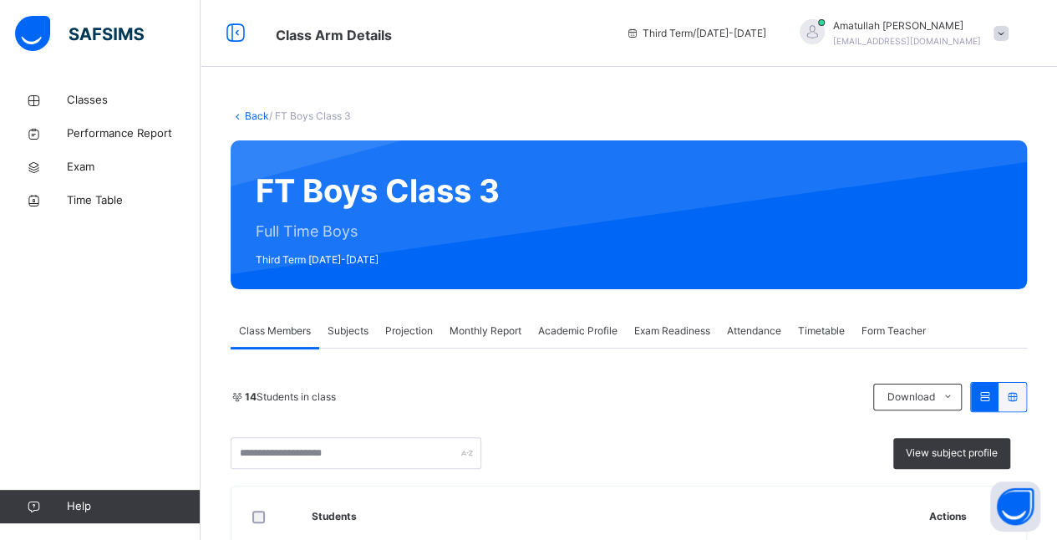
click at [404, 336] on span "Projection" at bounding box center [409, 330] width 48 height 15
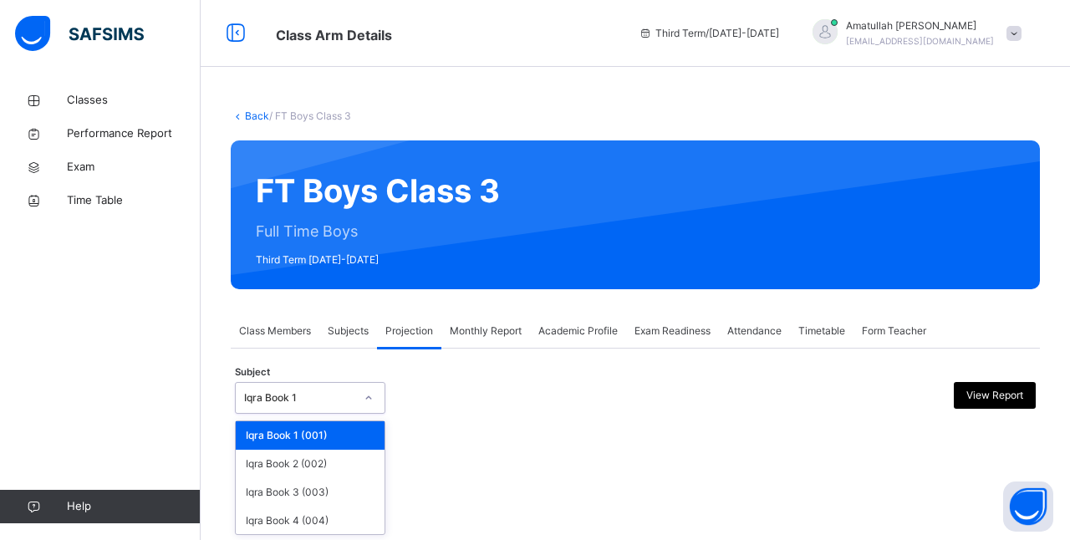
click at [299, 409] on div "Iqra Book 1" at bounding box center [310, 398] width 150 height 32
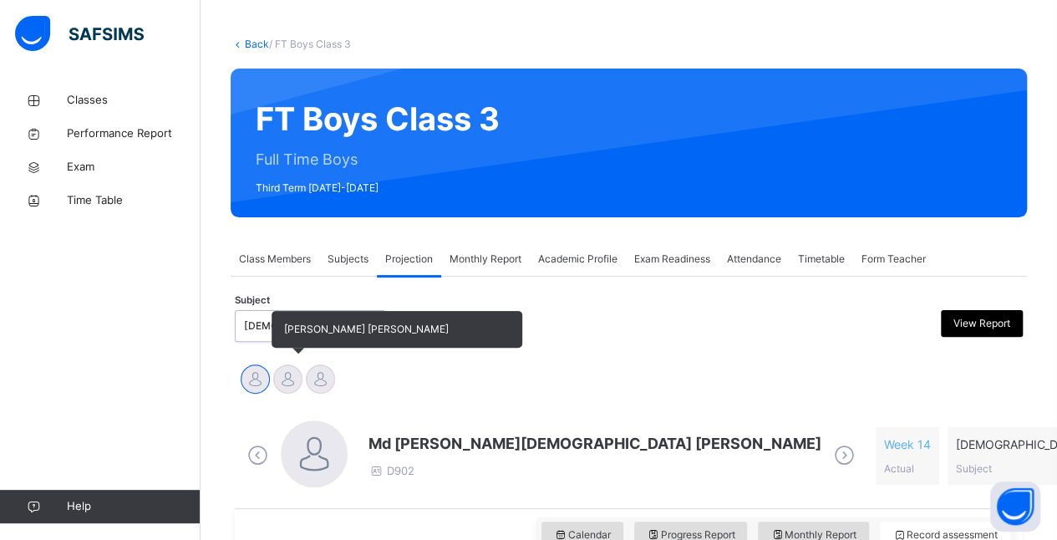
scroll to position [78, 0]
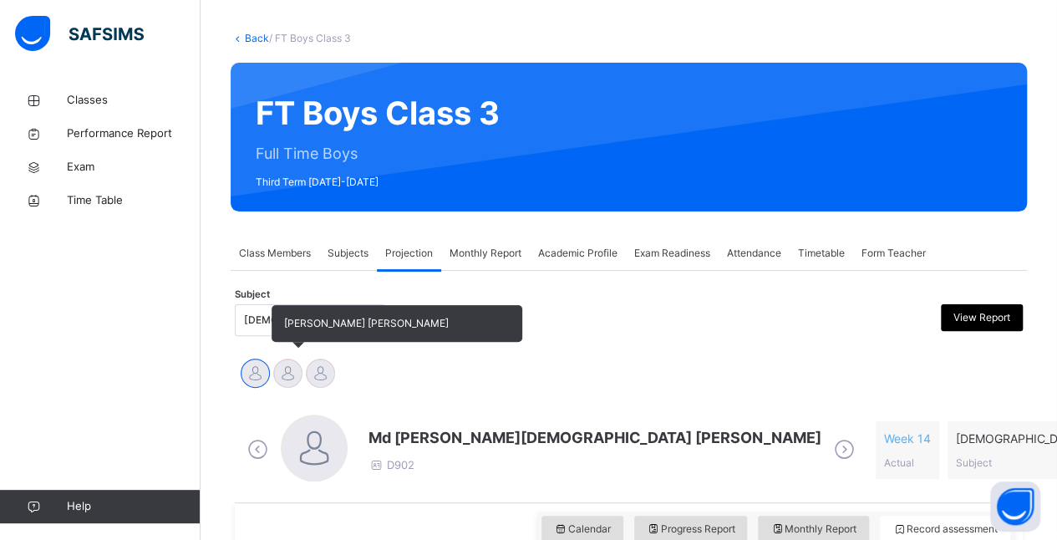
click at [289, 386] on div at bounding box center [287, 372] width 29 height 29
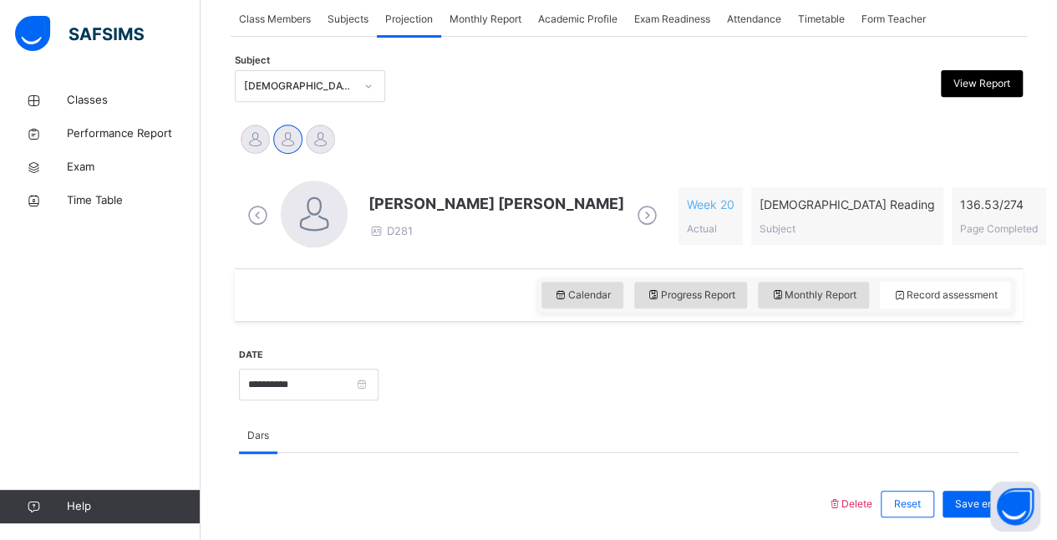
scroll to position [313, 0]
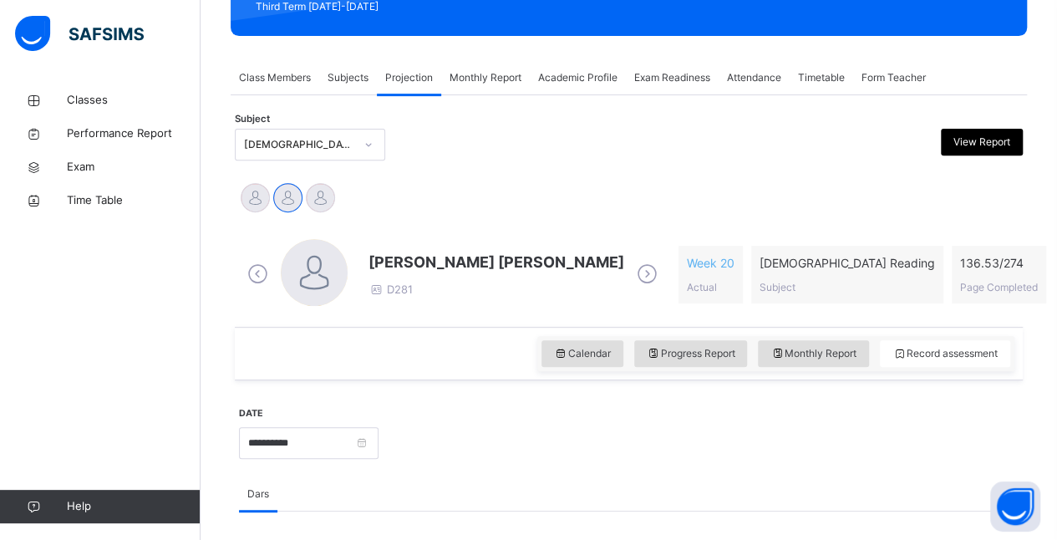
click at [511, 338] on div "Calendar Progress Report Monthly Report Record assessment" at bounding box center [629, 353] width 788 height 53
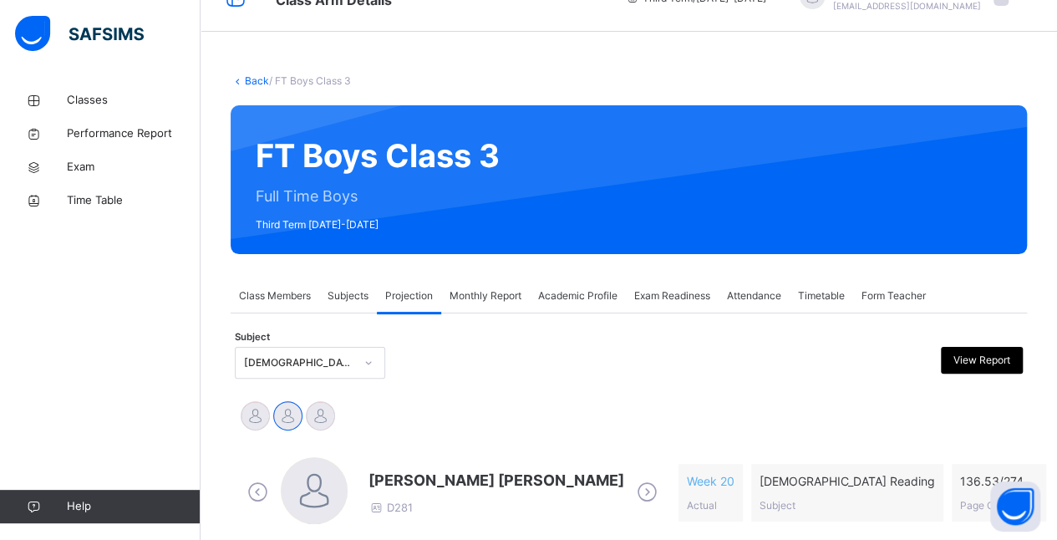
scroll to position [0, 0]
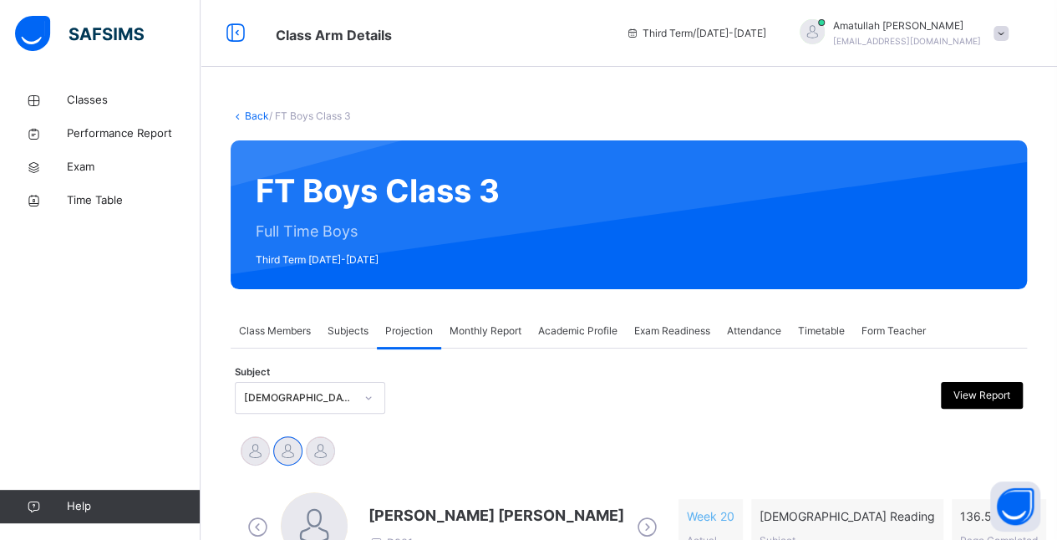
drag, startPoint x: 511, startPoint y: 338, endPoint x: 377, endPoint y: -22, distance: 384.2
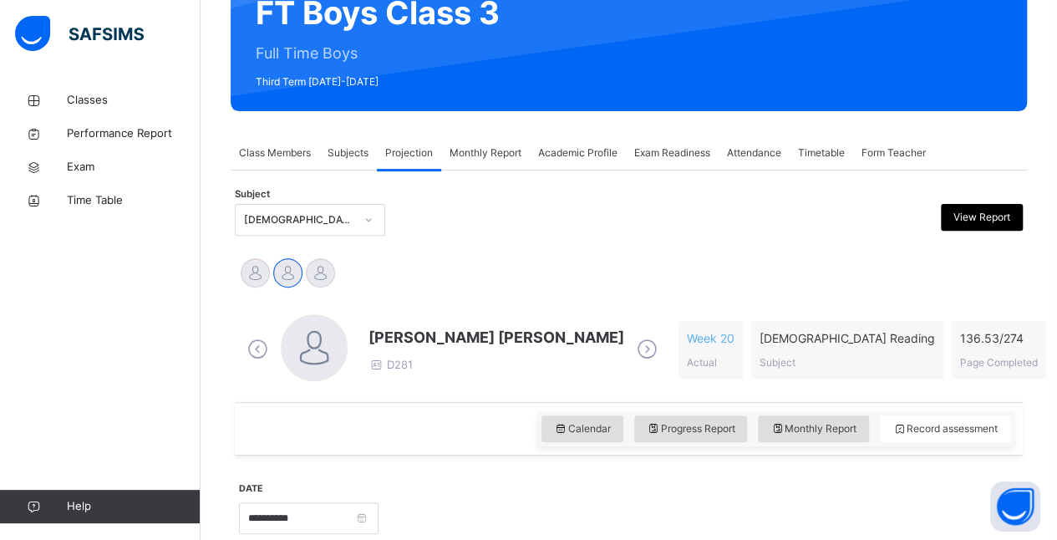
scroll to position [179, 0]
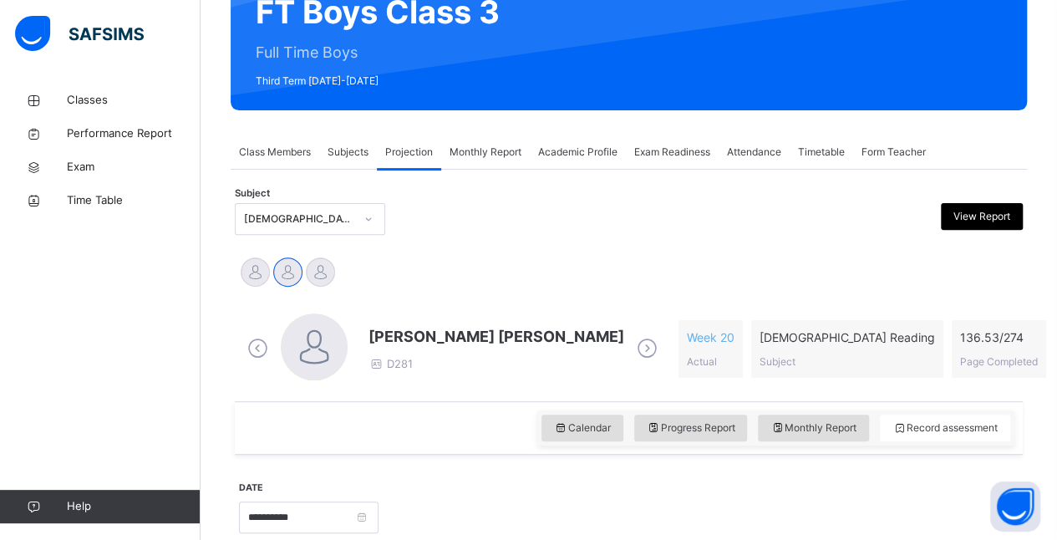
click at [470, 289] on div "Md Abarar Islam Ayash Mohammad Hanzalah Siddiqui Mohammed Abdullah" at bounding box center [629, 274] width 780 height 37
click at [498, 441] on div "Calendar Progress Report Monthly Report Record assessment" at bounding box center [629, 427] width 788 height 53
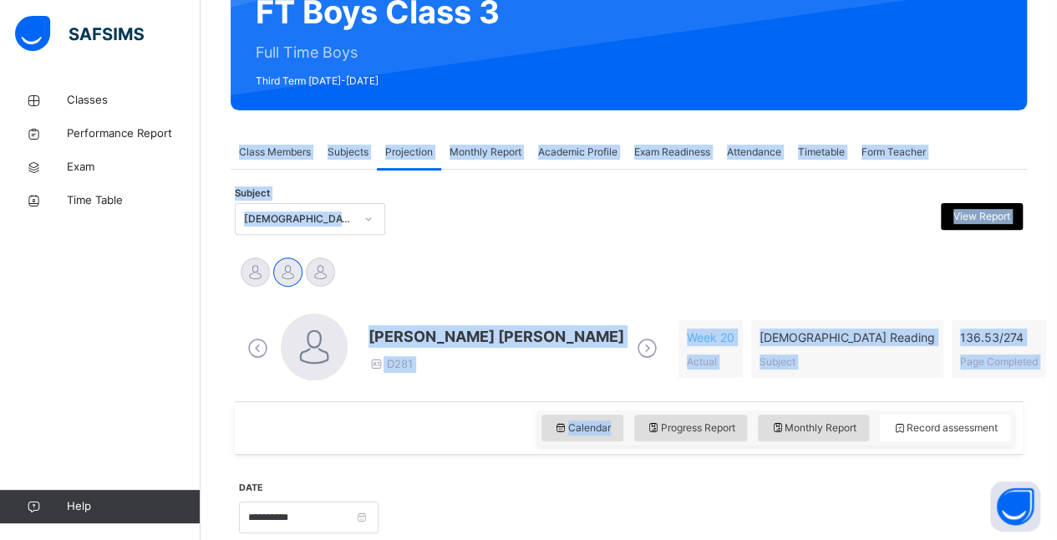
drag, startPoint x: 498, startPoint y: 441, endPoint x: 286, endPoint y: 5, distance: 485.1
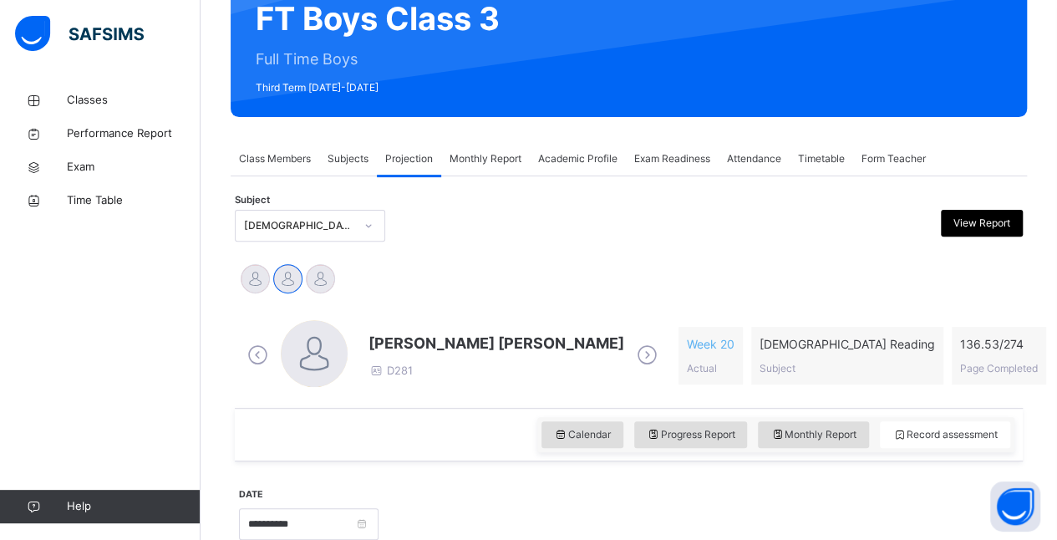
click at [584, 498] on div at bounding box center [698, 522] width 623 height 72
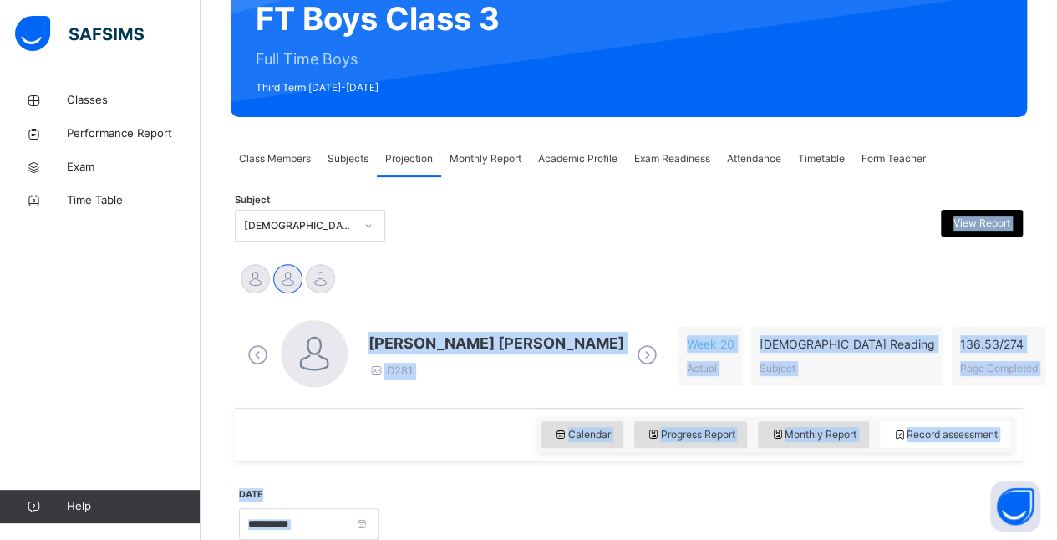
scroll to position [106, 0]
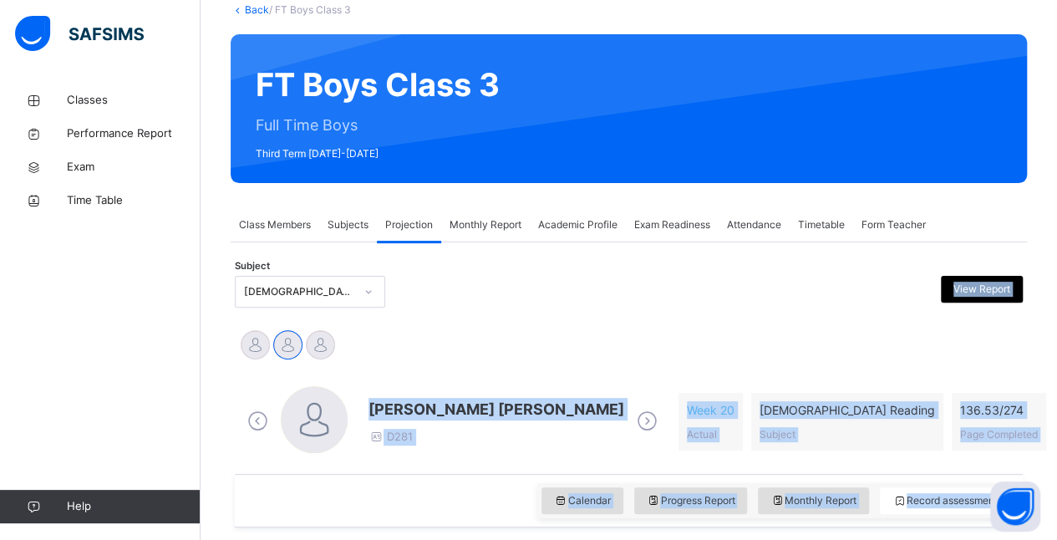
drag, startPoint x: 584, startPoint y: 498, endPoint x: 406, endPoint y: -22, distance: 549.4
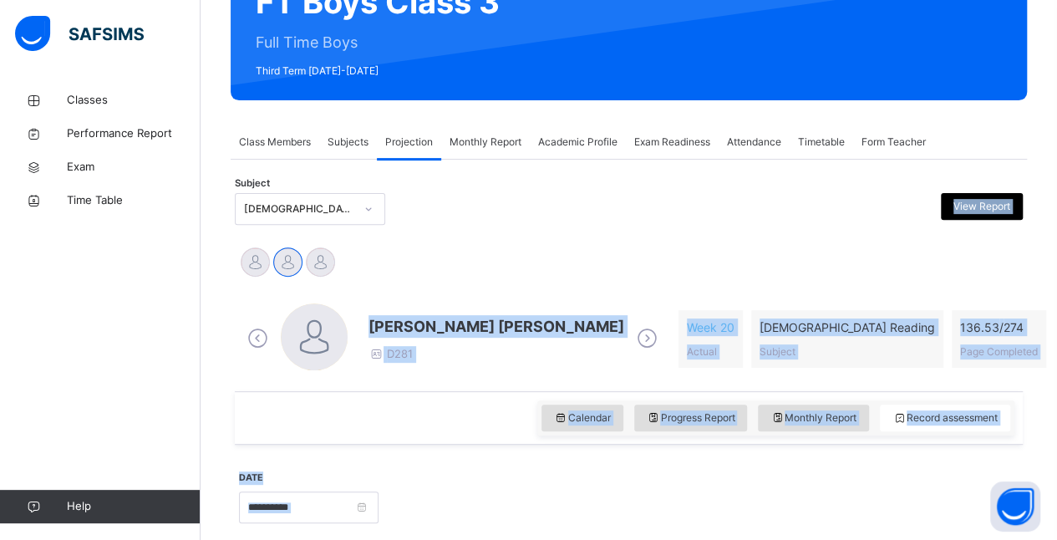
scroll to position [187, 0]
